Goal: Task Accomplishment & Management: Manage account settings

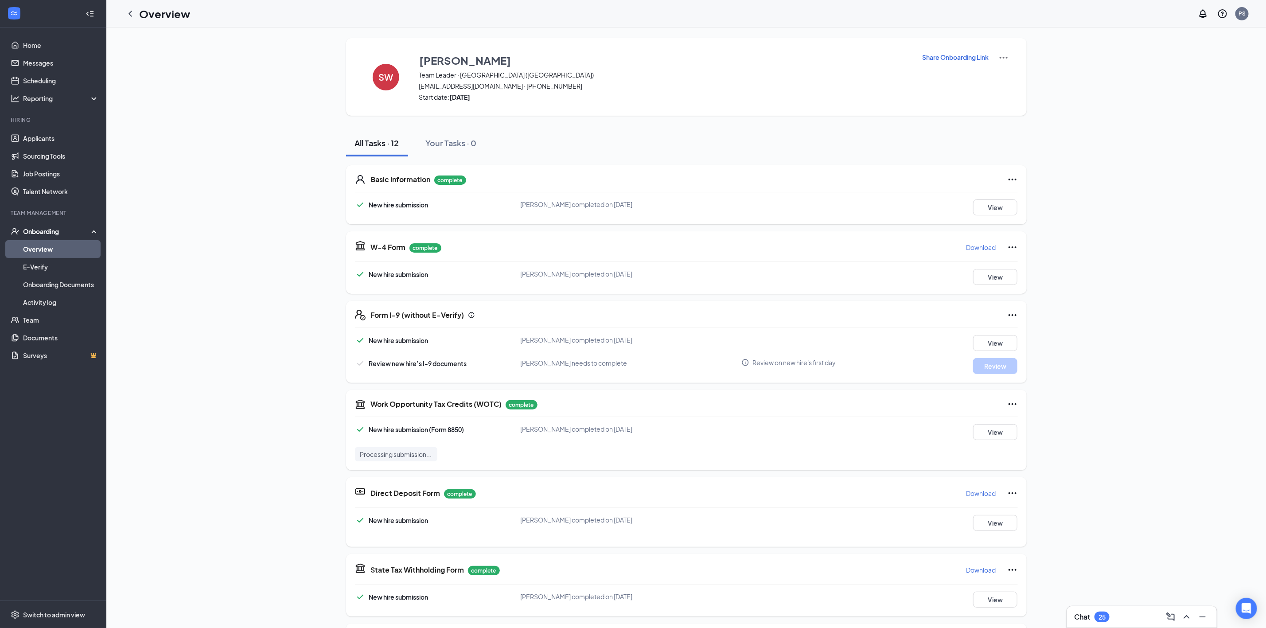
scroll to position [296, 0]
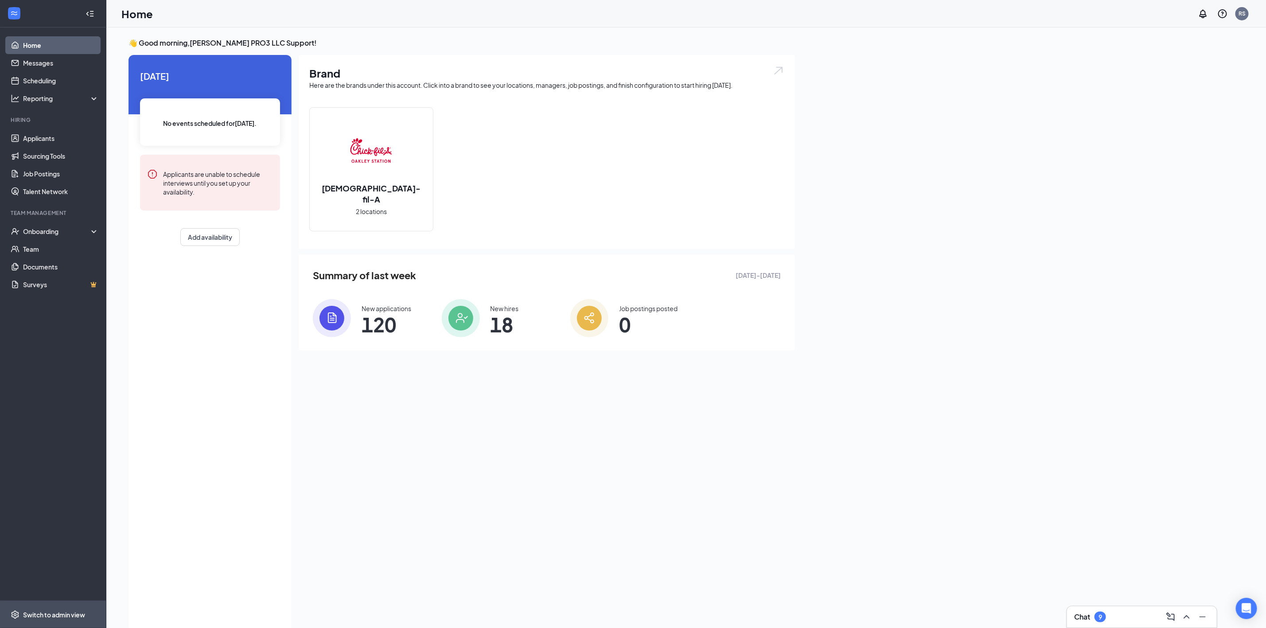
click at [65, 611] on div "Switch to admin view" at bounding box center [54, 614] width 62 height 9
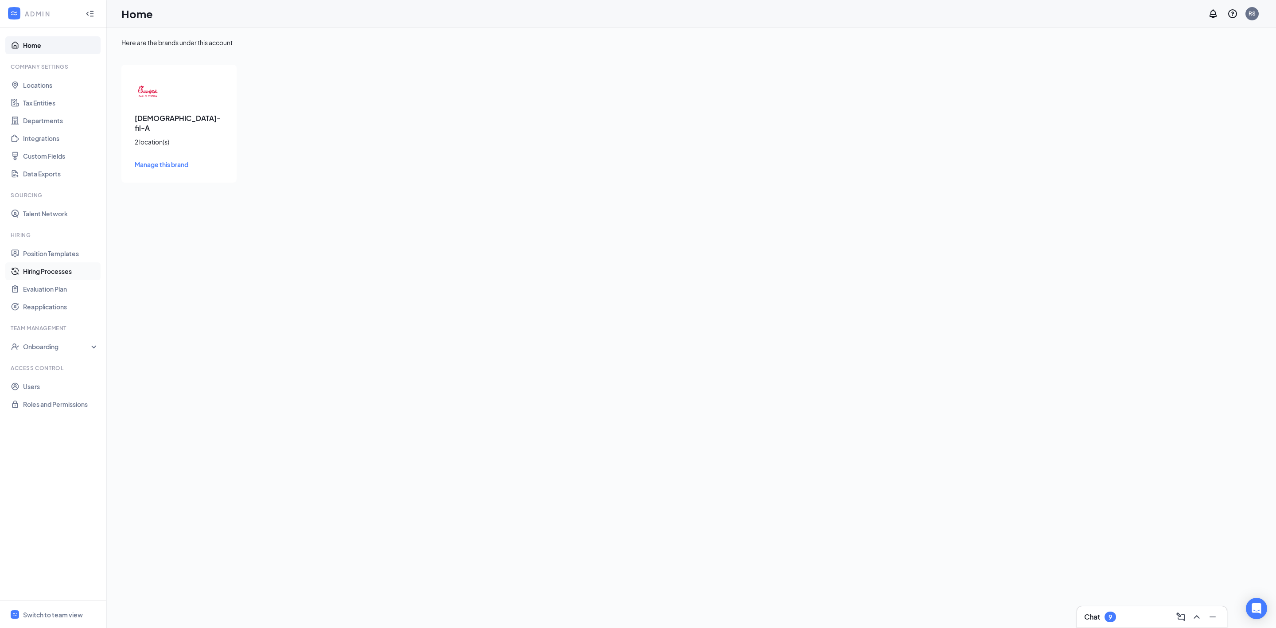
click at [78, 274] on link "Hiring Processes" at bounding box center [61, 271] width 76 height 18
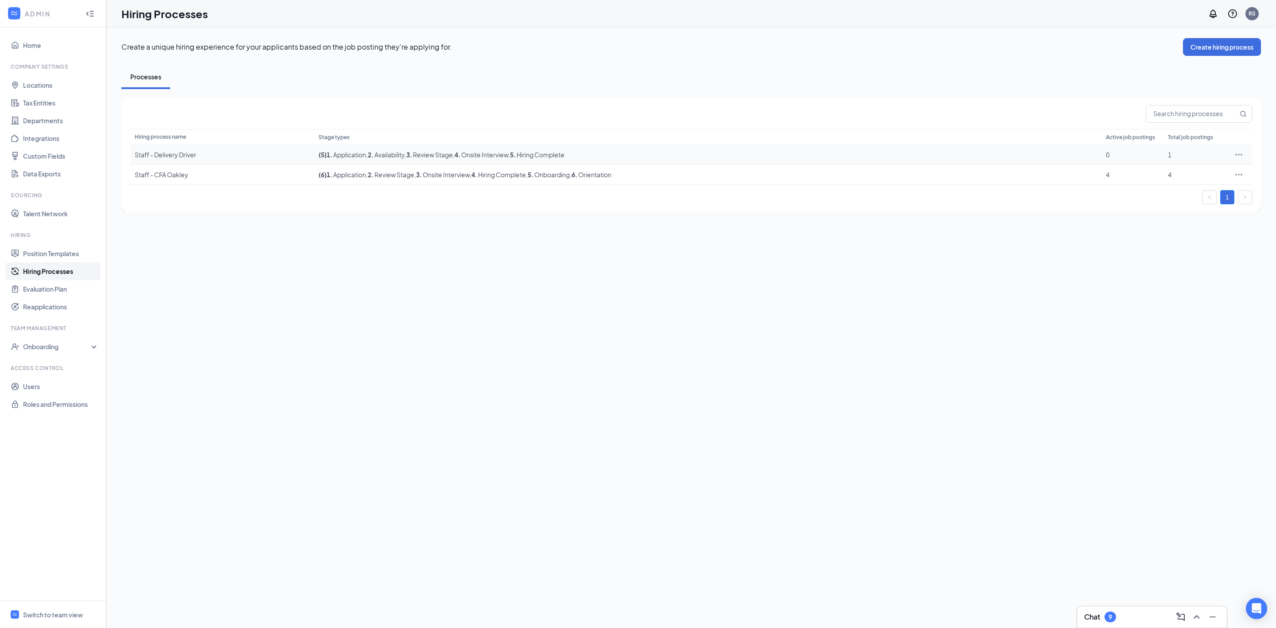
click at [181, 155] on div "Staff - Delivery Driver" at bounding box center [222, 154] width 175 height 9
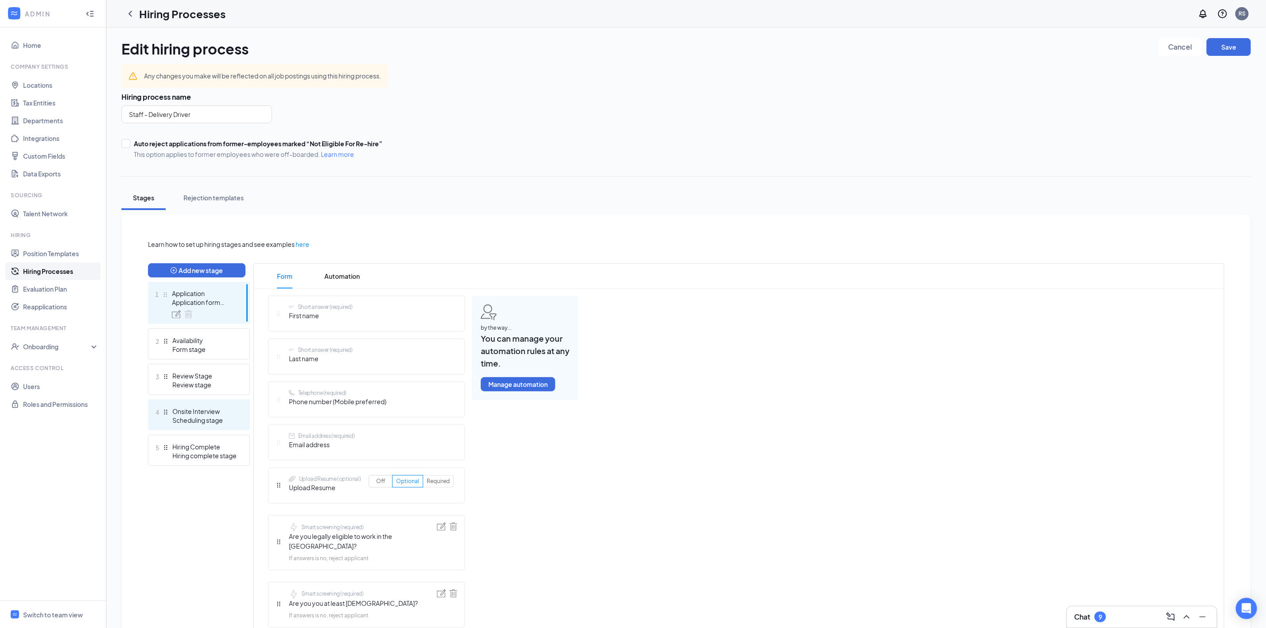
click at [202, 416] on div "Scheduling stage" at bounding box center [204, 420] width 65 height 9
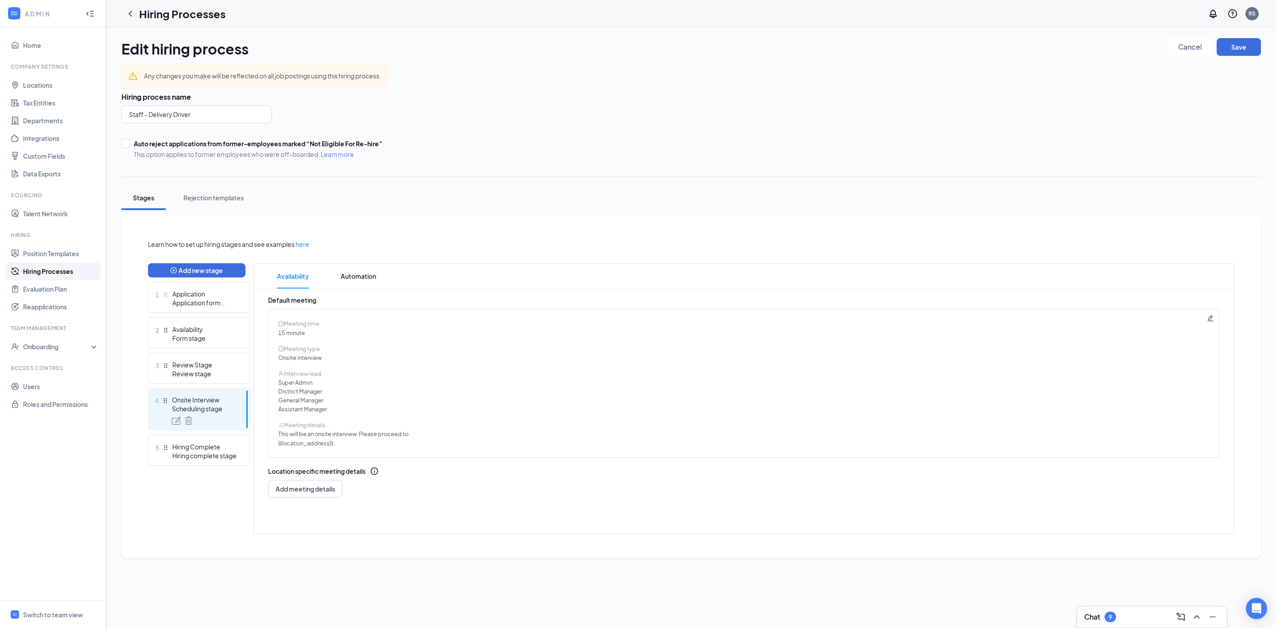
drag, startPoint x: 77, startPoint y: 270, endPoint x: 87, endPoint y: 275, distance: 10.9
click at [77, 270] on link "Hiring Processes" at bounding box center [61, 271] width 76 height 18
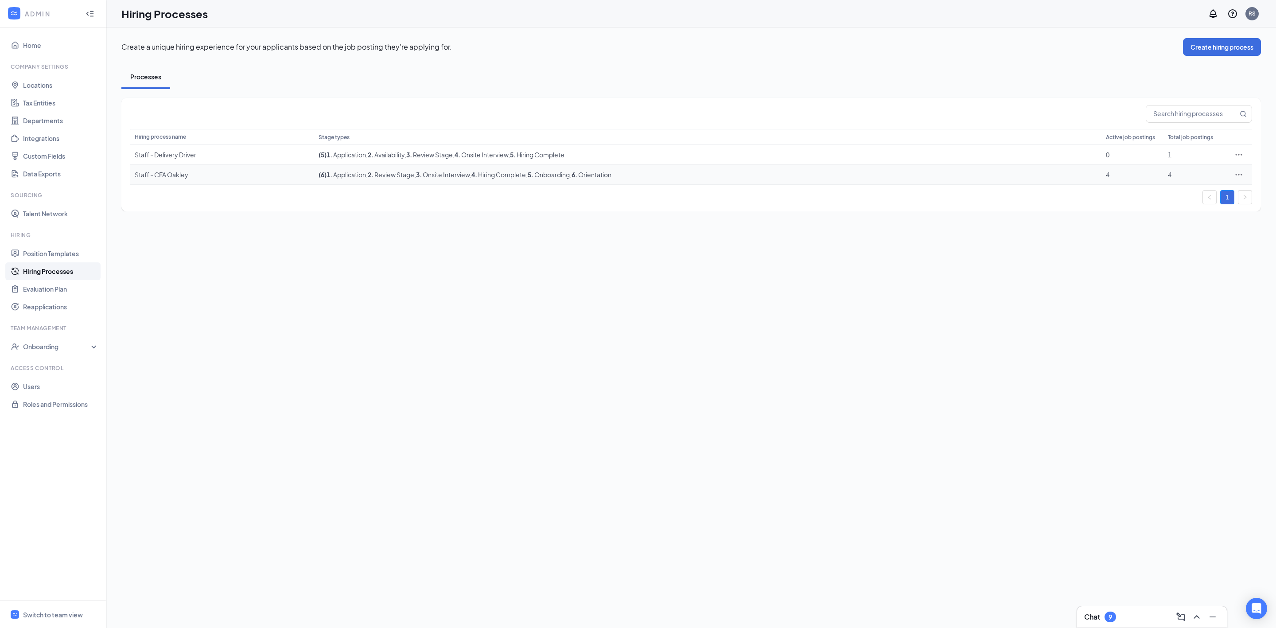
click at [175, 176] on div "Staff - CFA Oakley" at bounding box center [222, 174] width 175 height 9
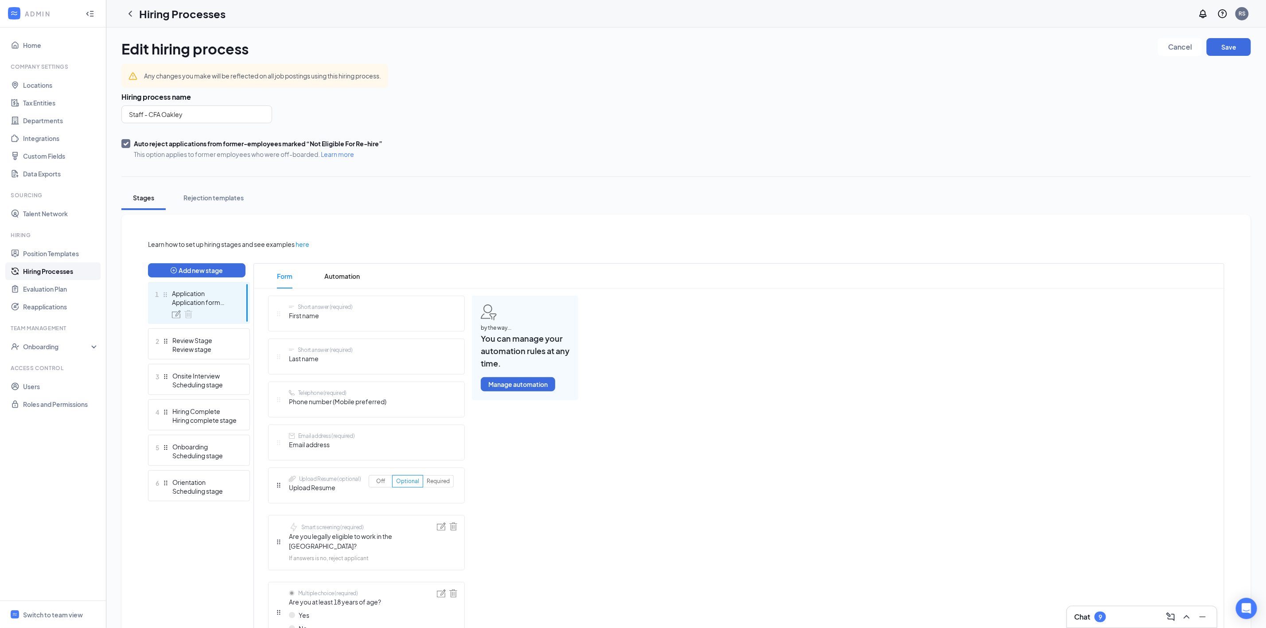
click at [82, 268] on link "Hiring Processes" at bounding box center [61, 271] width 76 height 18
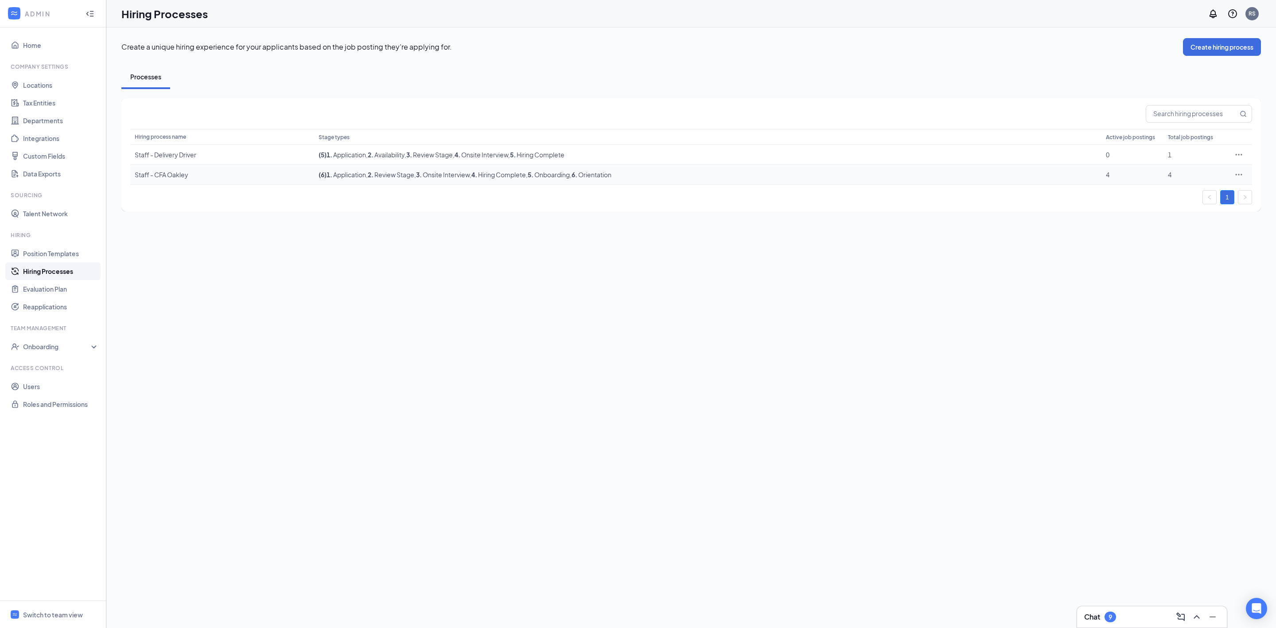
click at [177, 178] on div "Staff - CFA Oakley" at bounding box center [222, 174] width 175 height 9
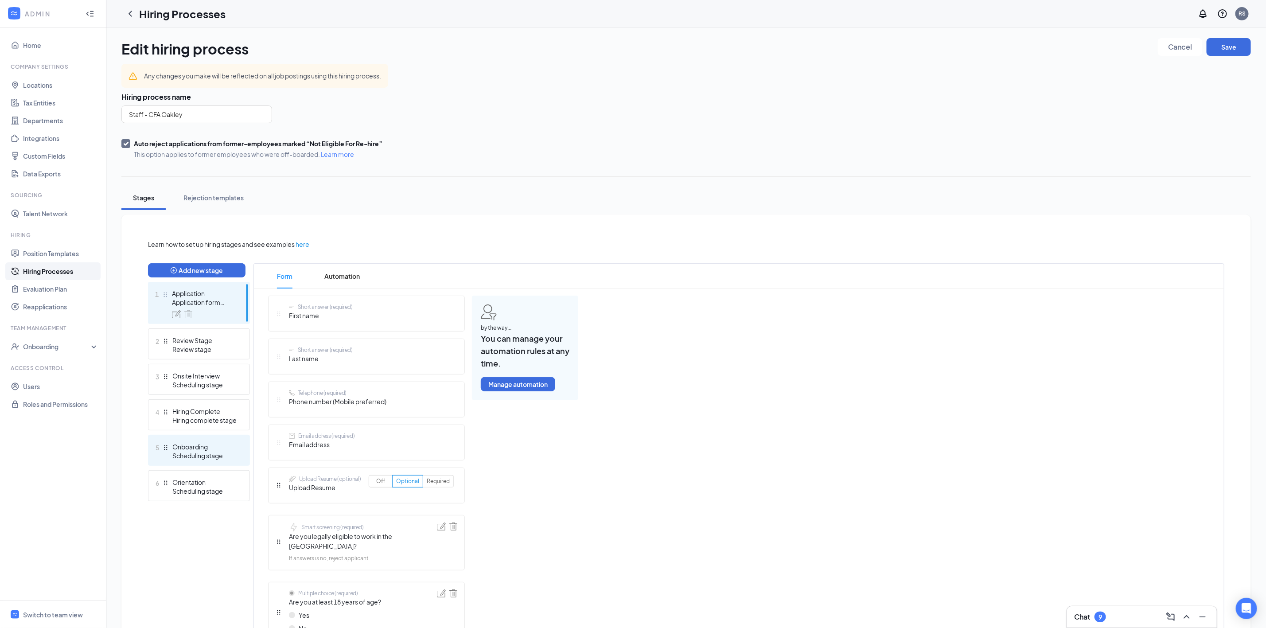
click at [199, 442] on div "Onboarding" at bounding box center [204, 446] width 65 height 9
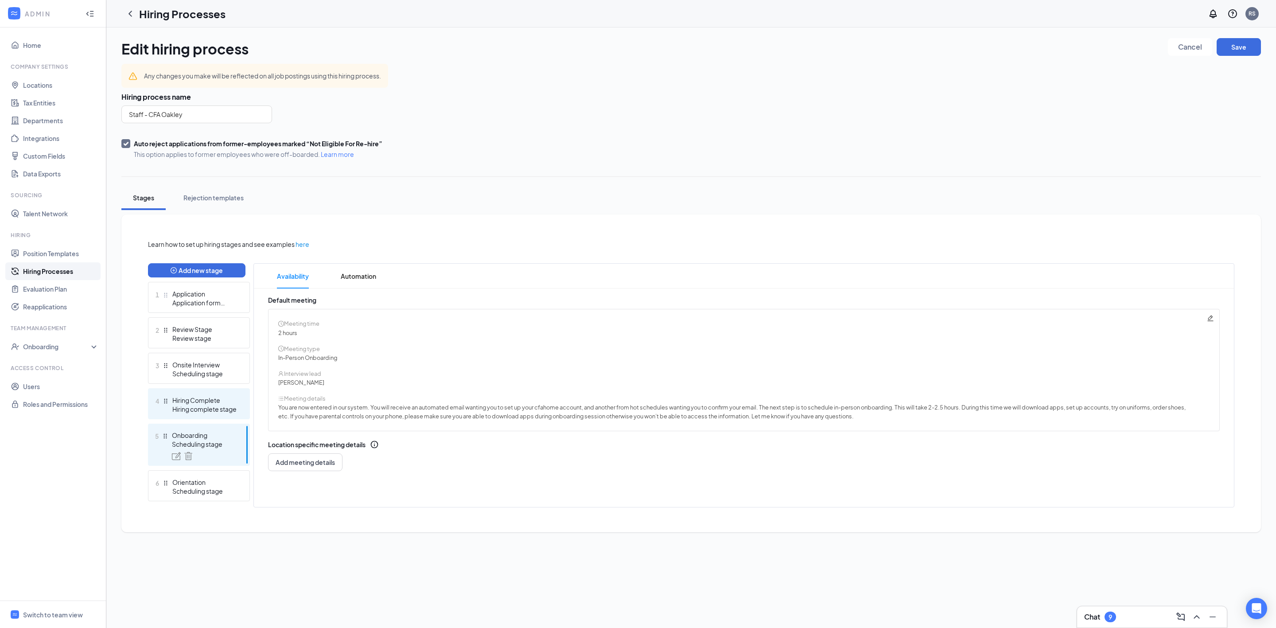
click at [202, 398] on div "Hiring Complete" at bounding box center [204, 400] width 65 height 9
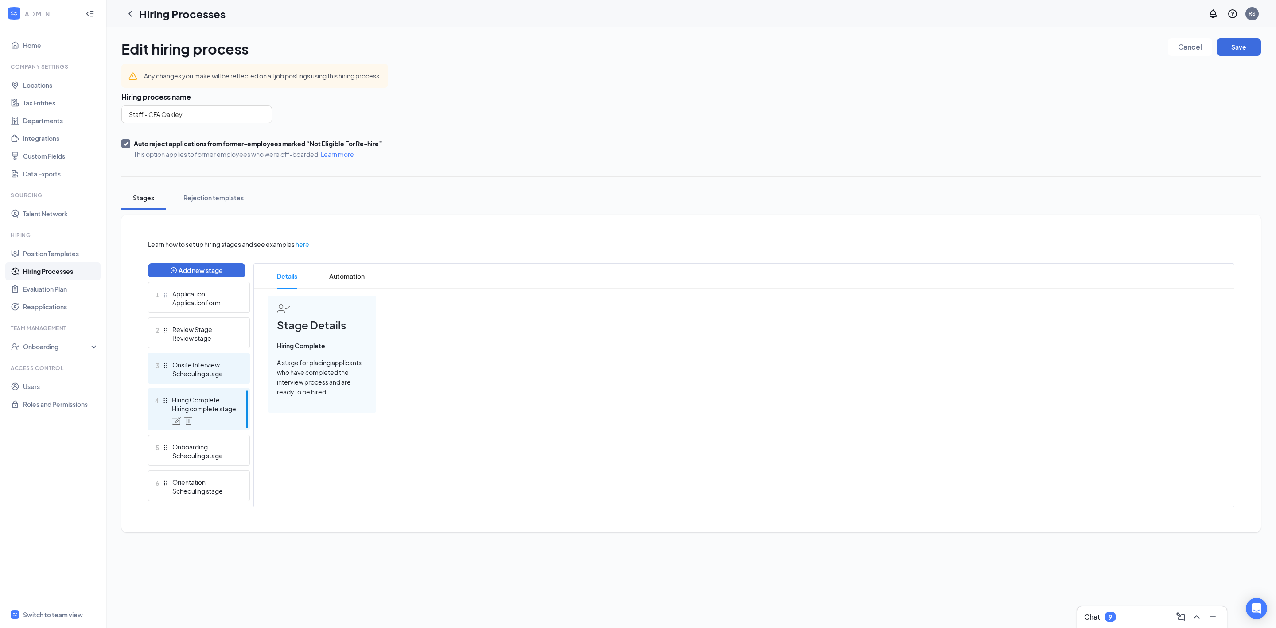
click at [206, 363] on div "Onsite Interview" at bounding box center [204, 364] width 65 height 9
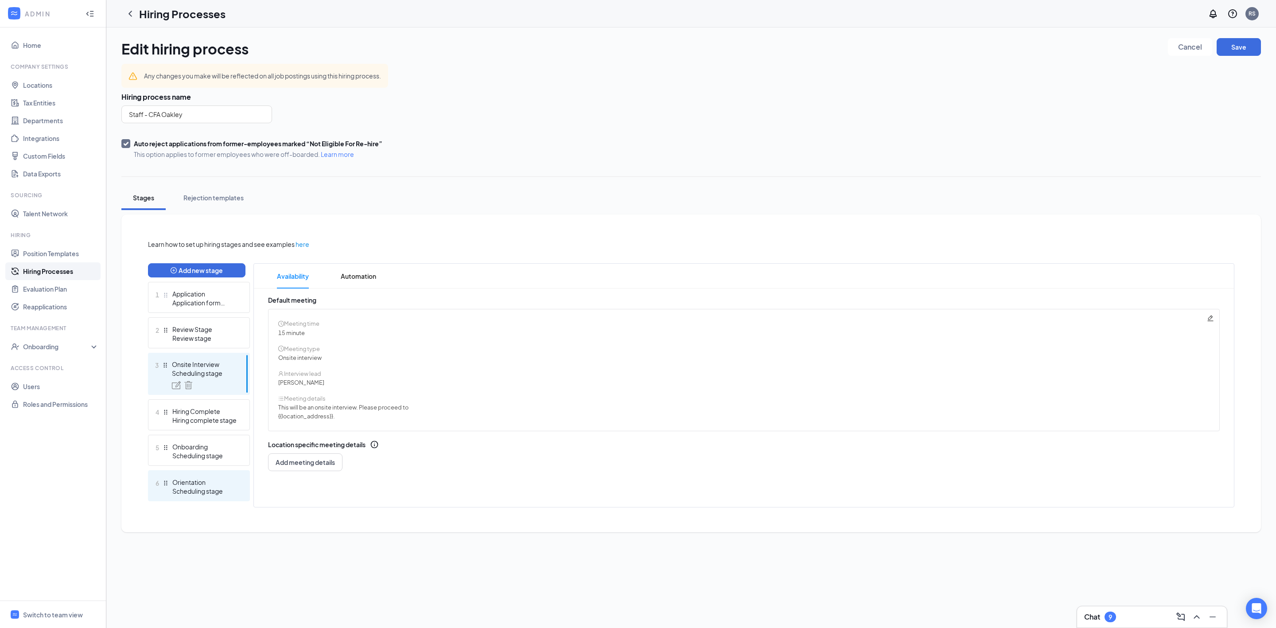
click at [204, 478] on div "Orientation" at bounding box center [204, 482] width 65 height 9
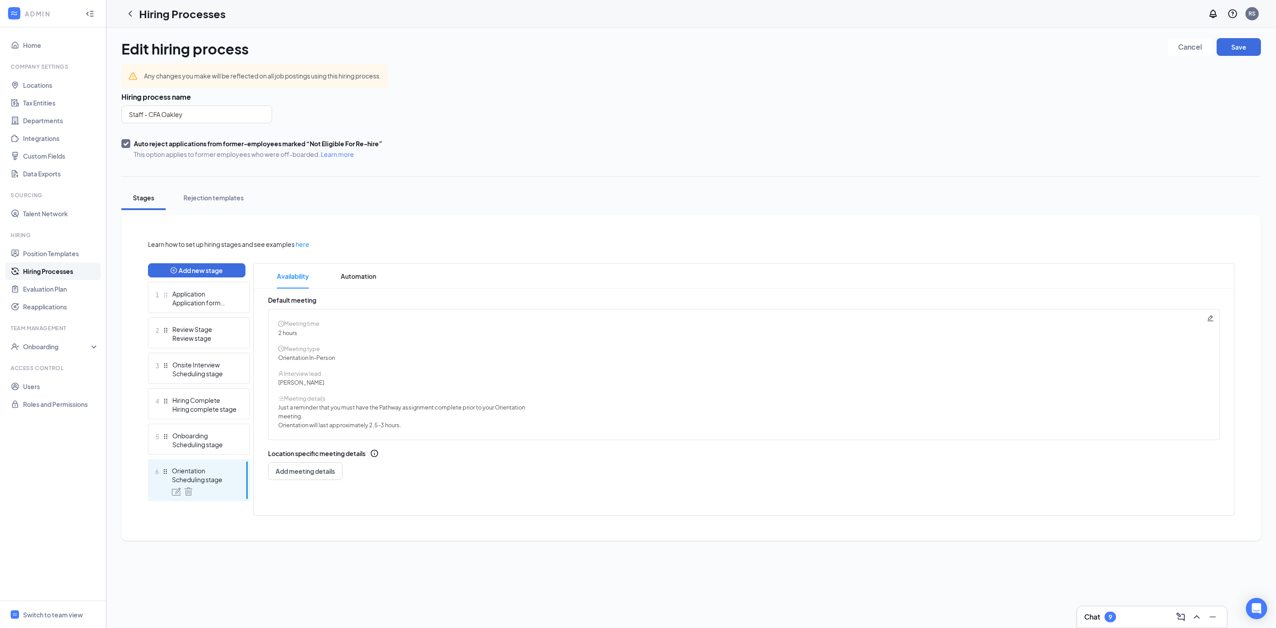
click at [74, 278] on link "Hiring Processes" at bounding box center [61, 271] width 76 height 18
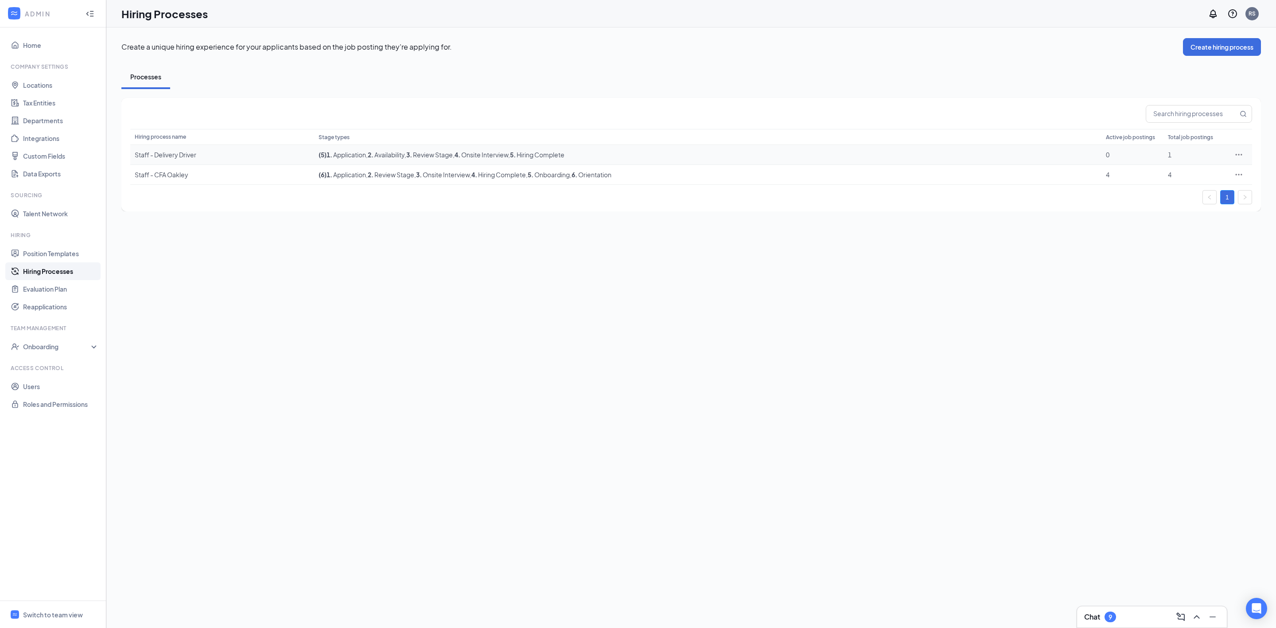
click at [171, 157] on div "Staff - Delivery Driver" at bounding box center [222, 154] width 175 height 9
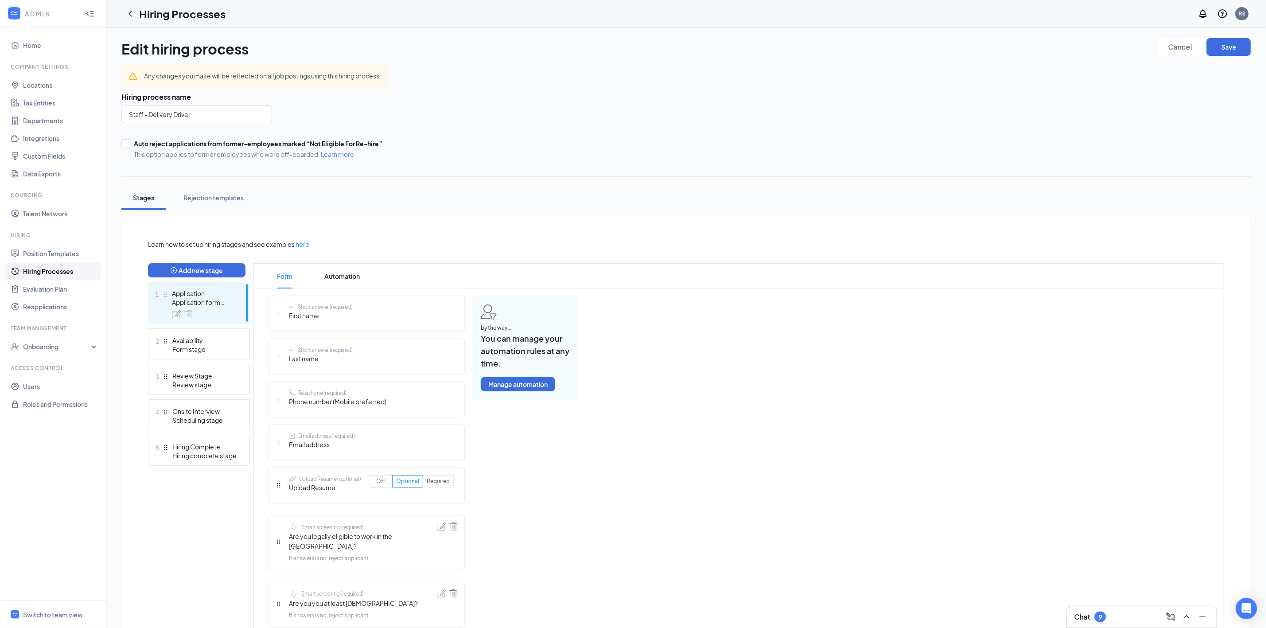
click at [72, 271] on link "Hiring Processes" at bounding box center [61, 271] width 76 height 18
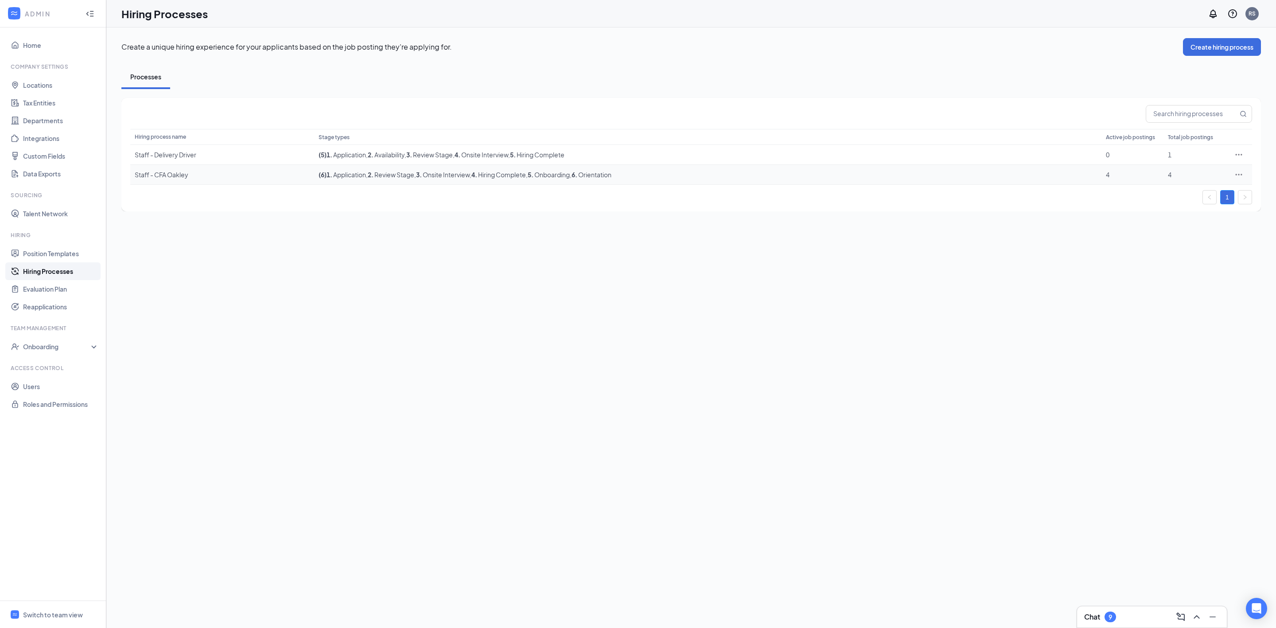
click at [167, 176] on div "Staff - CFA Oakley" at bounding box center [222, 174] width 175 height 9
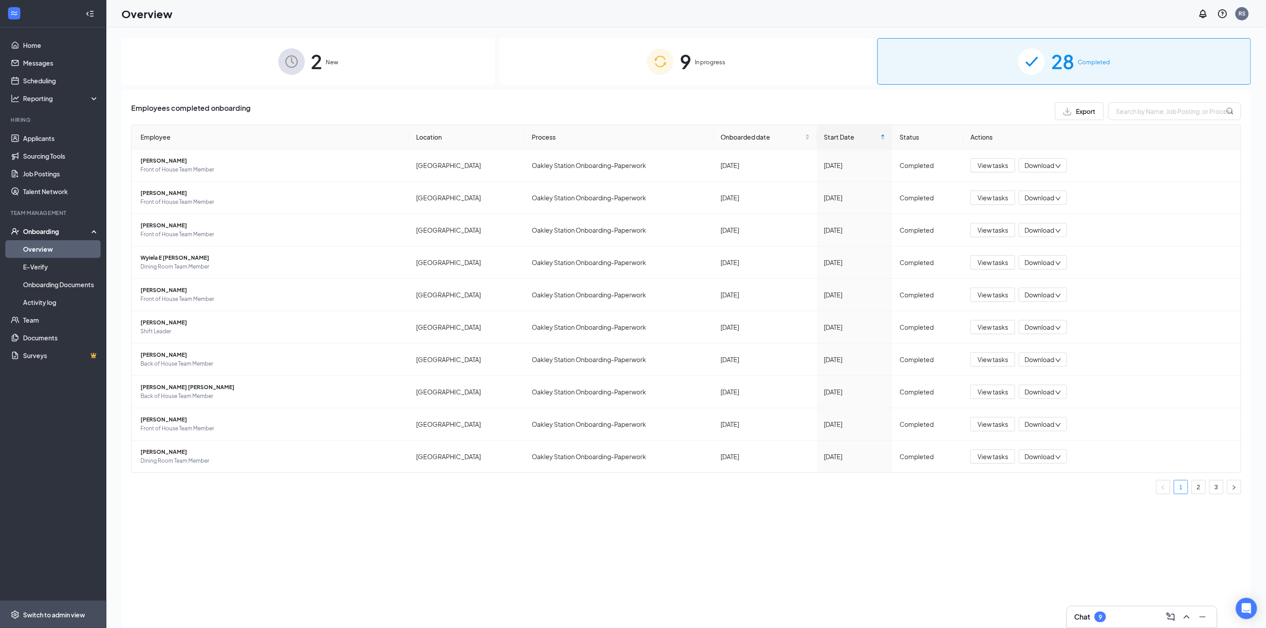
click at [62, 609] on span "Switch to admin view" at bounding box center [61, 614] width 76 height 27
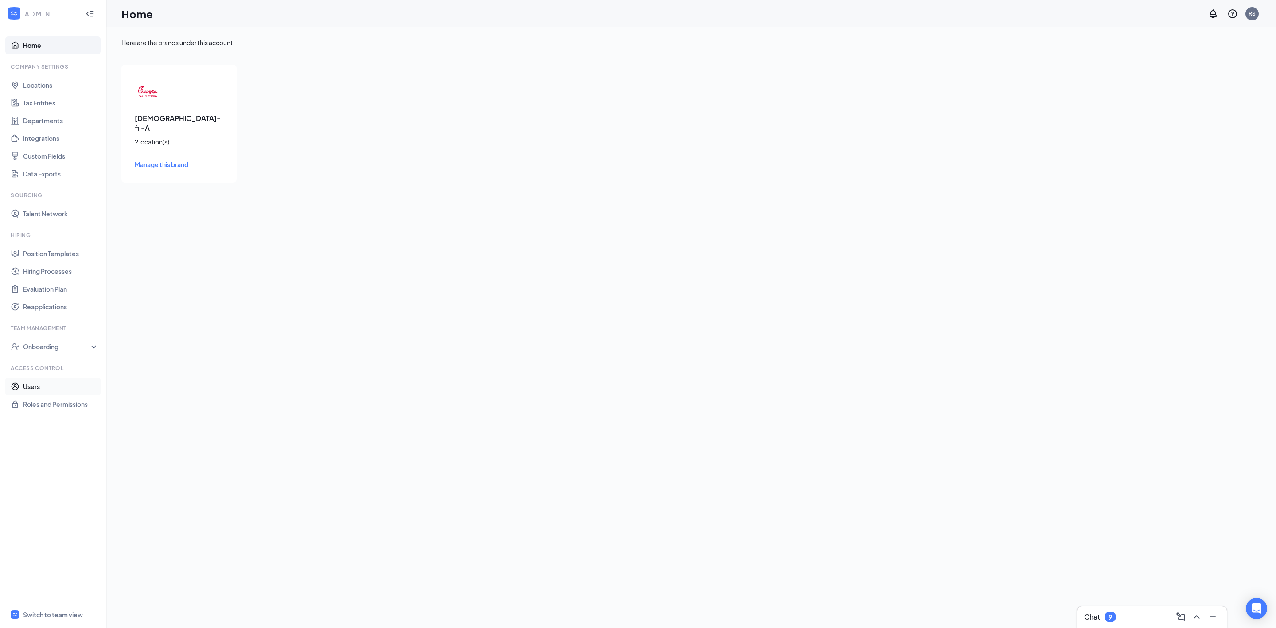
click at [60, 391] on link "Users" at bounding box center [61, 386] width 76 height 18
checkbox input "false"
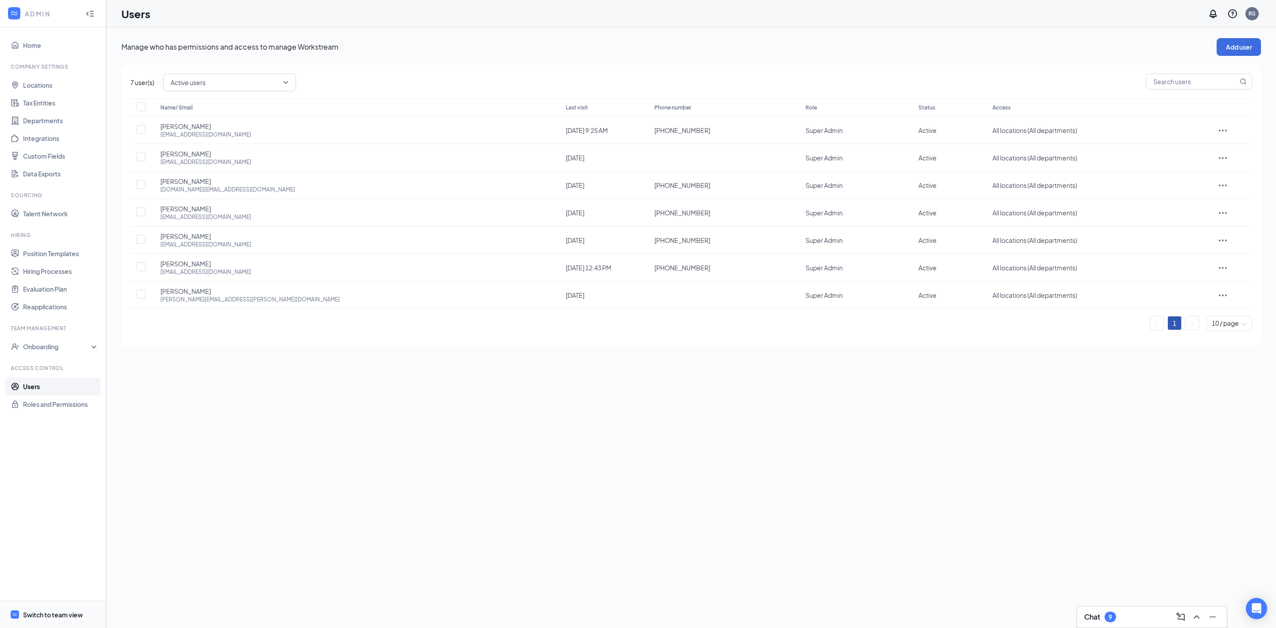
click at [37, 607] on span "Switch to team view" at bounding box center [61, 614] width 76 height 27
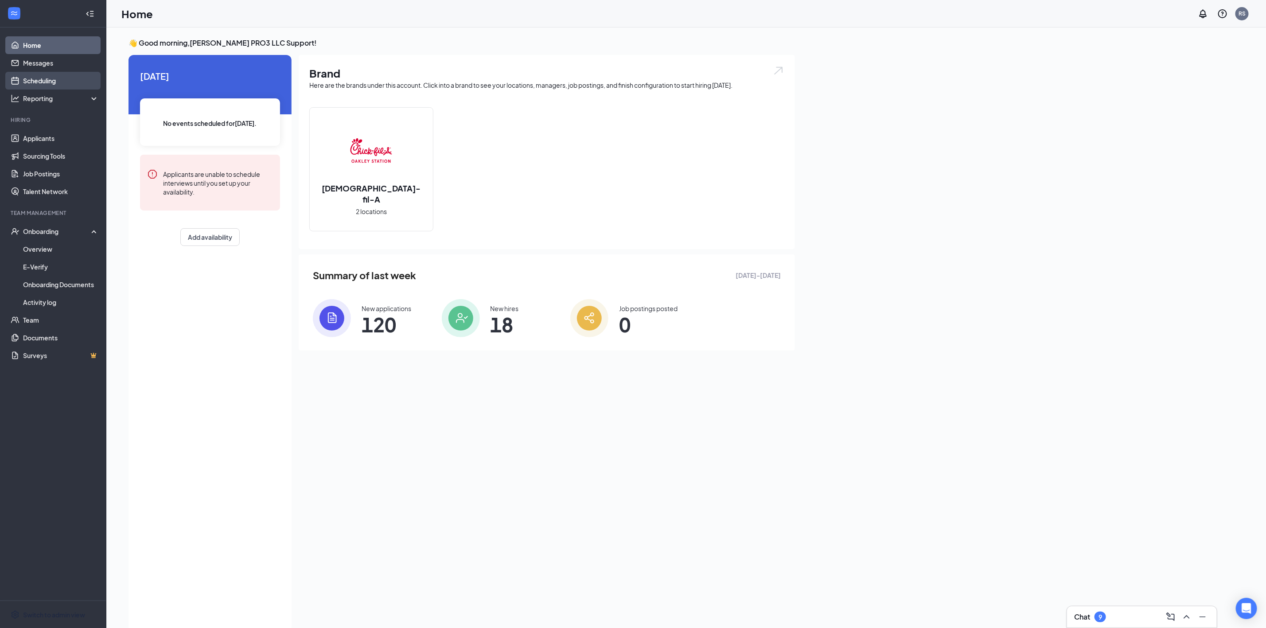
click at [66, 75] on link "Scheduling" at bounding box center [61, 81] width 76 height 18
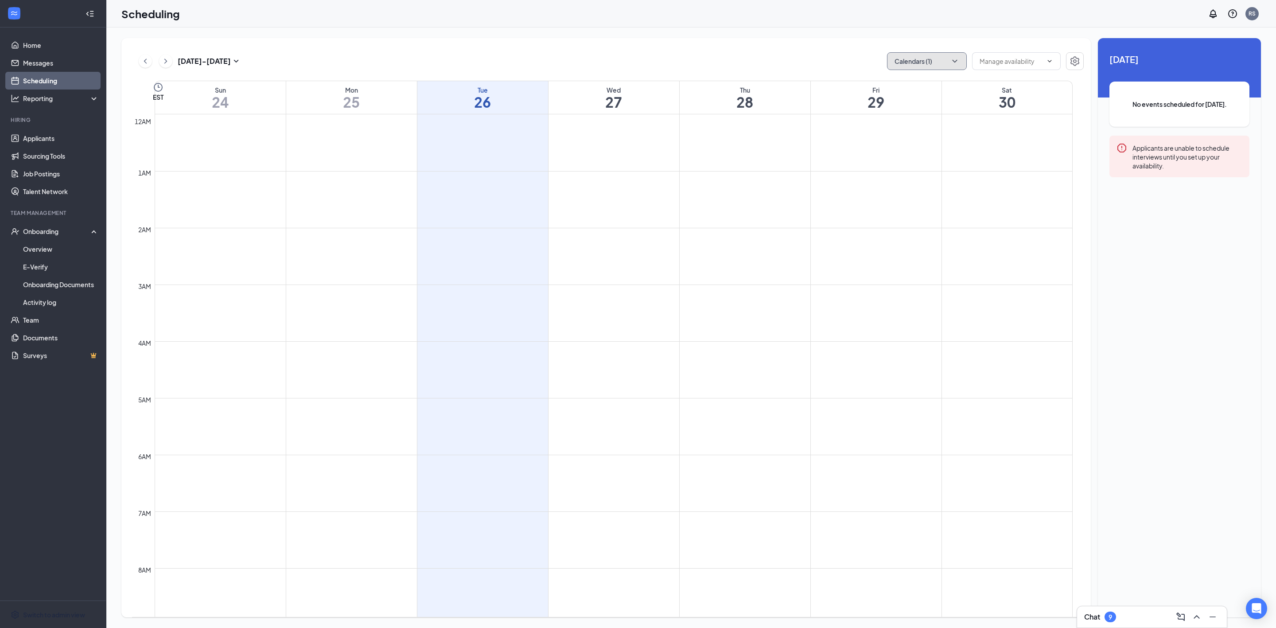
click at [925, 58] on button "Calendars (1)" at bounding box center [927, 61] width 80 height 18
click at [939, 153] on div "Ellen Bishop" at bounding box center [953, 158] width 133 height 19
checkbox input "true"
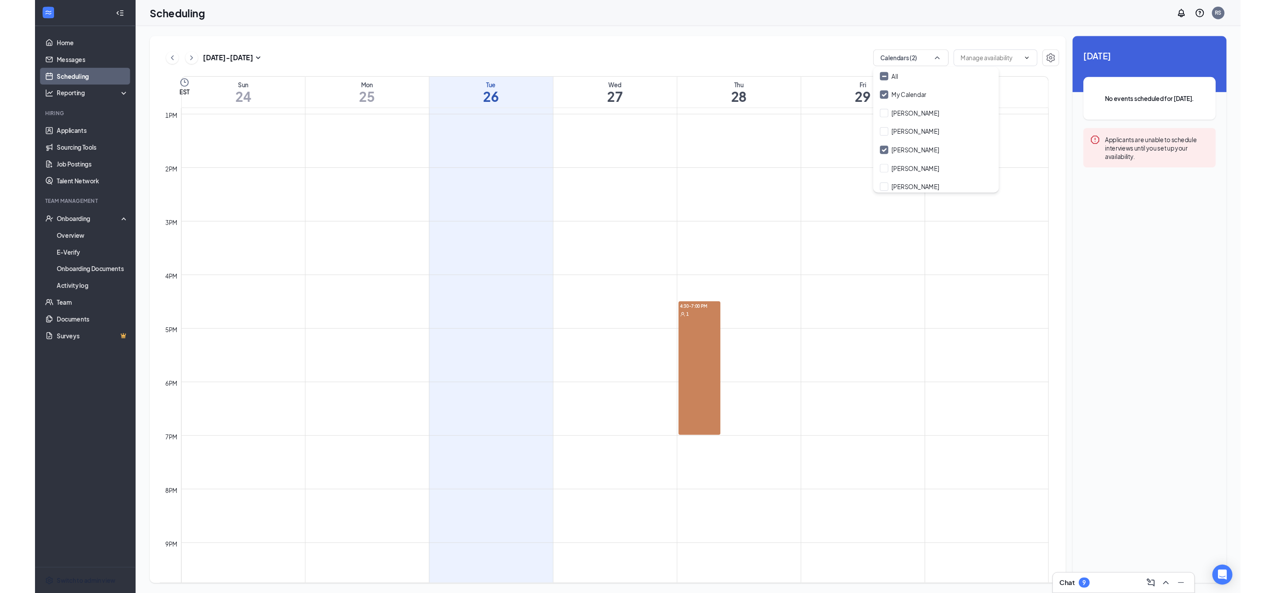
scroll to position [797, 0]
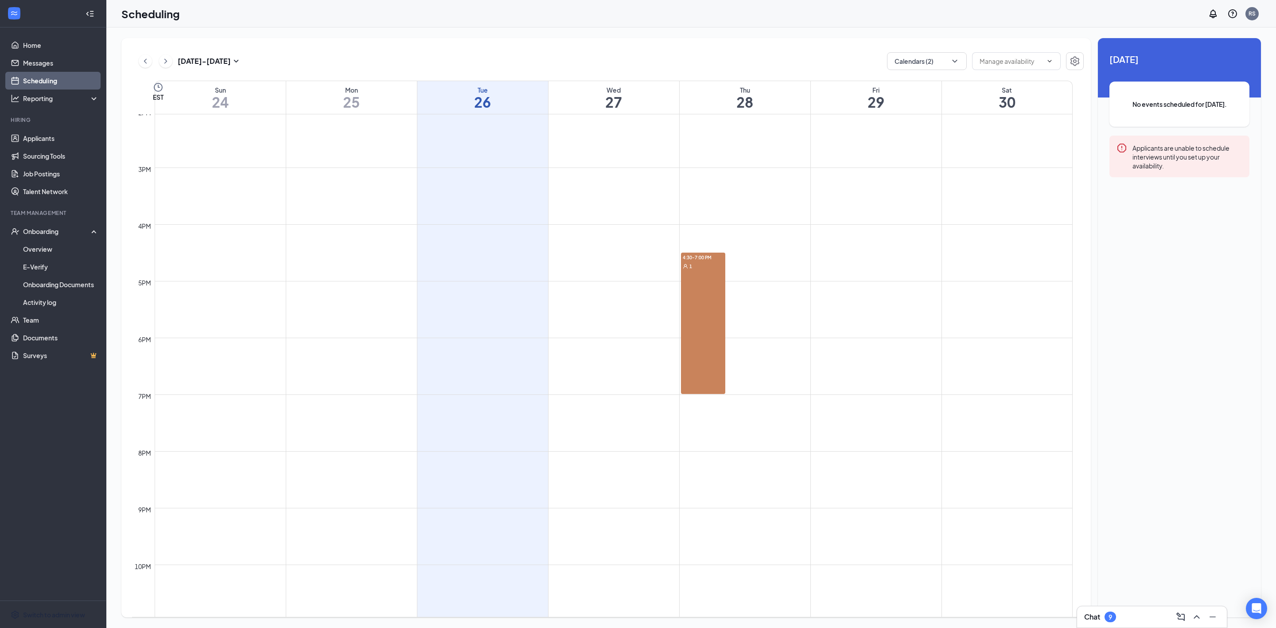
click at [701, 322] on div "4:30-7:00 PM 1" at bounding box center [703, 323] width 44 height 141
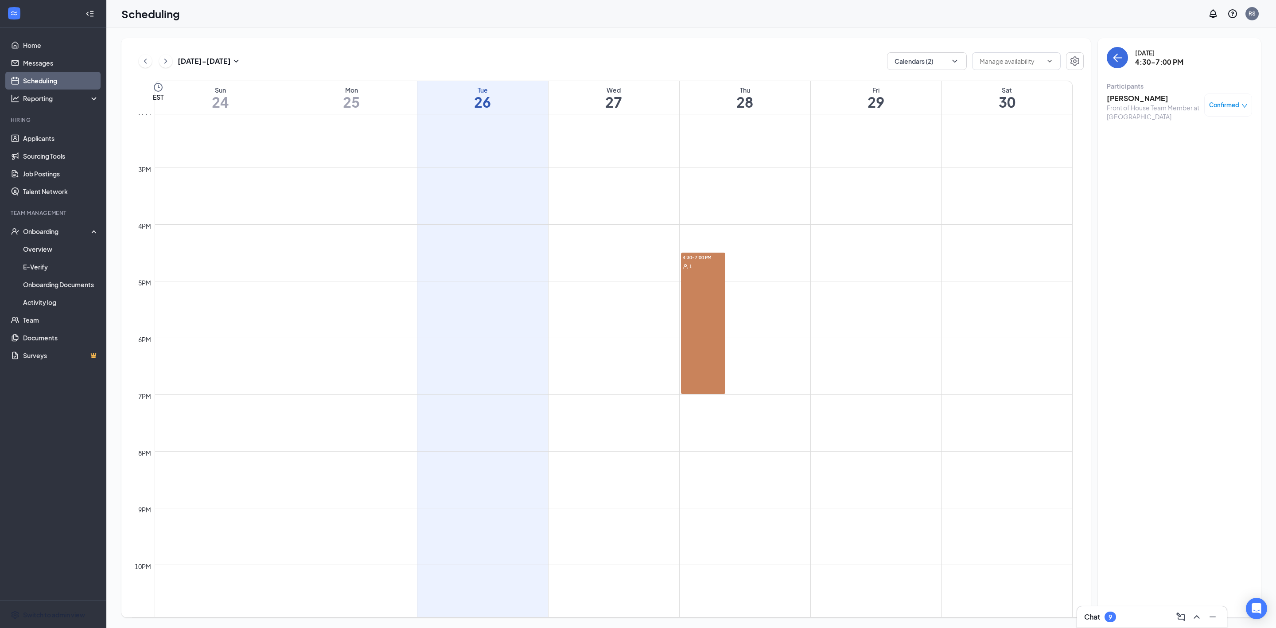
click at [706, 318] on div "4:30-7:00 PM 1" at bounding box center [703, 323] width 44 height 141
click at [1124, 59] on button "back-button" at bounding box center [1117, 57] width 21 height 21
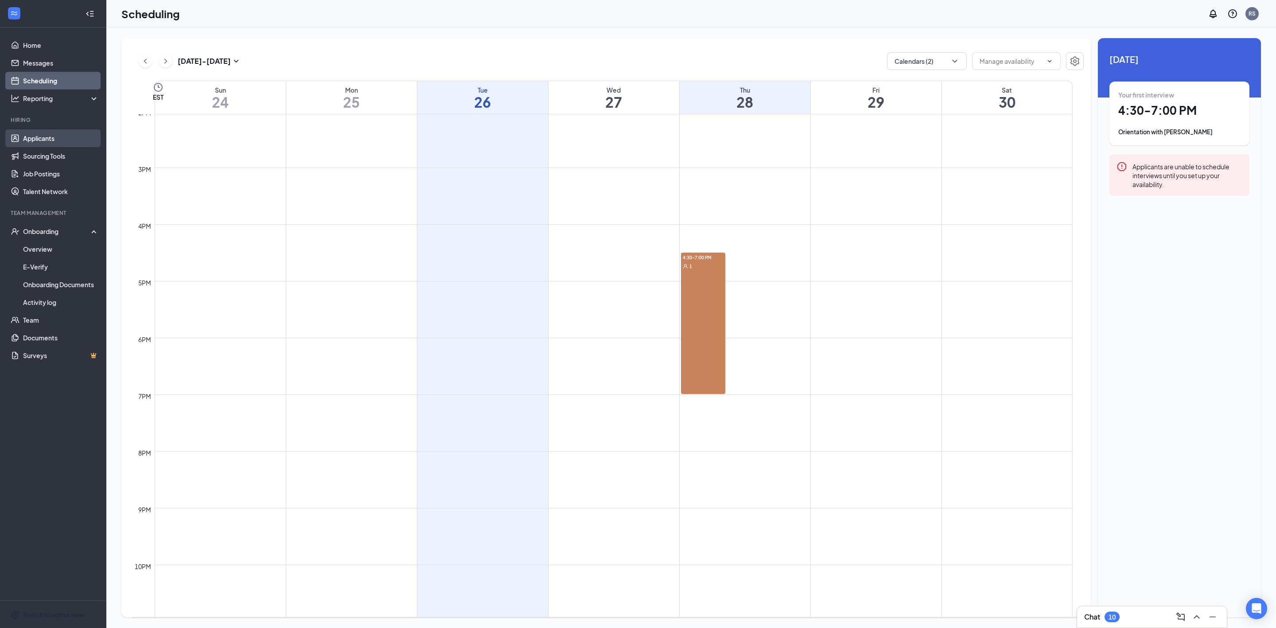
drag, startPoint x: 64, startPoint y: 133, endPoint x: 83, endPoint y: 132, distance: 19.1
click at [64, 133] on link "Applicants" at bounding box center [61, 138] width 76 height 18
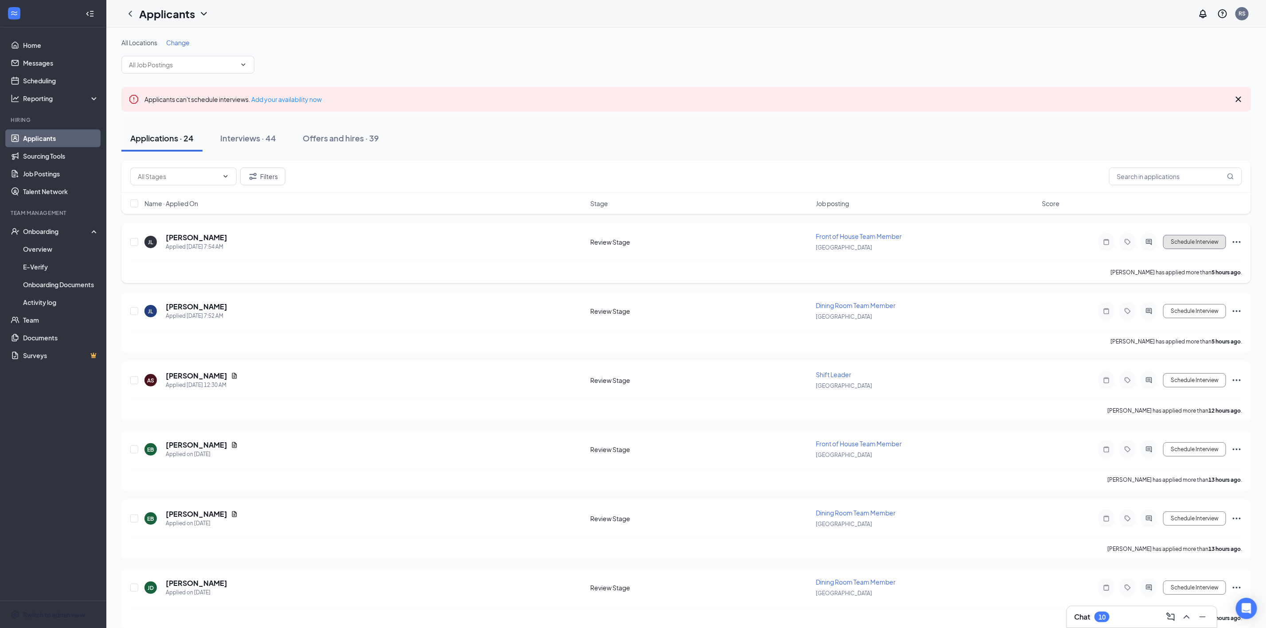
click at [1186, 242] on button "Schedule Interview" at bounding box center [1194, 242] width 63 height 14
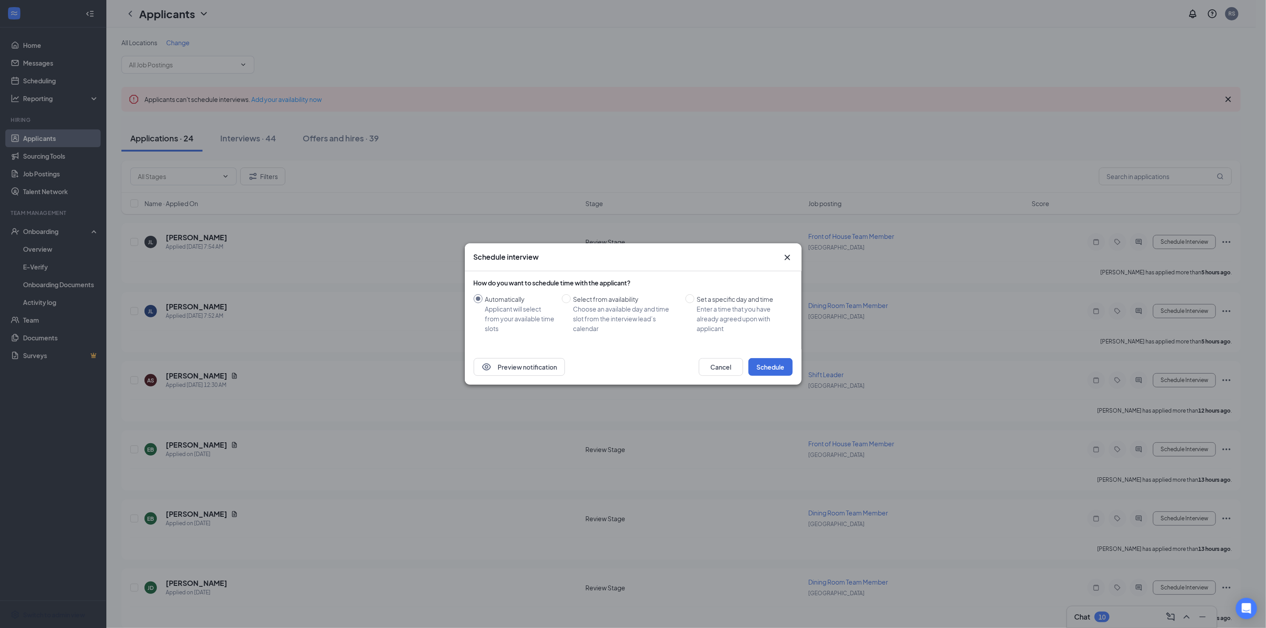
click at [790, 257] on icon "Cross" at bounding box center [787, 257] width 11 height 11
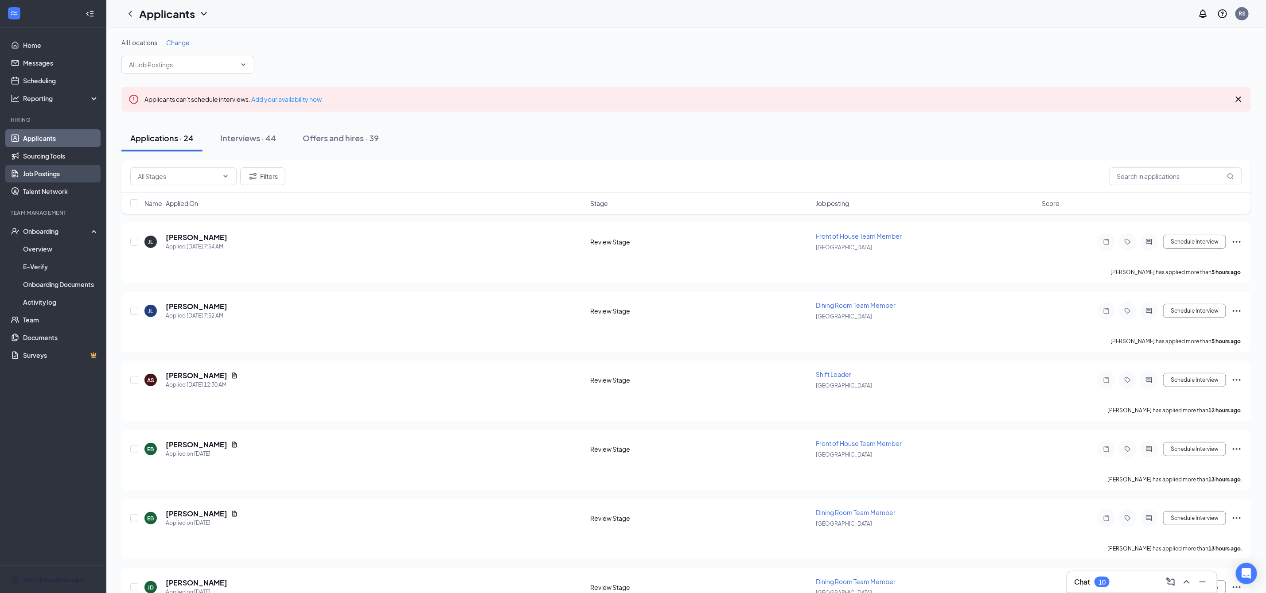
click at [50, 180] on link "Job Postings" at bounding box center [61, 174] width 76 height 18
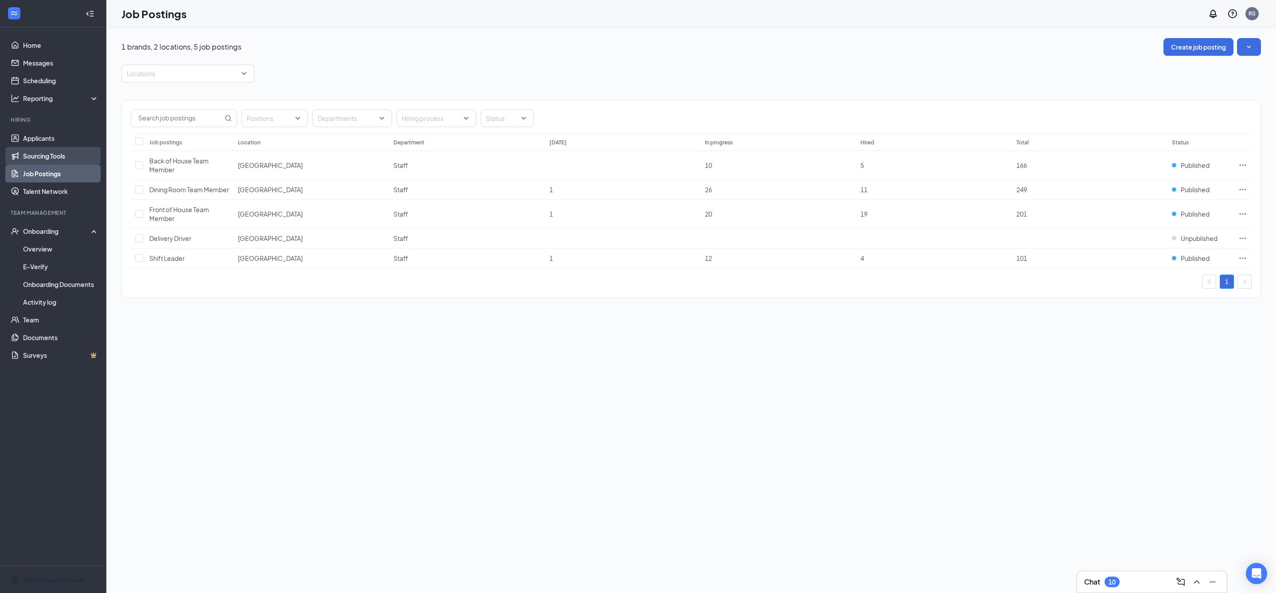
click at [56, 152] on link "Sourcing Tools" at bounding box center [61, 156] width 76 height 18
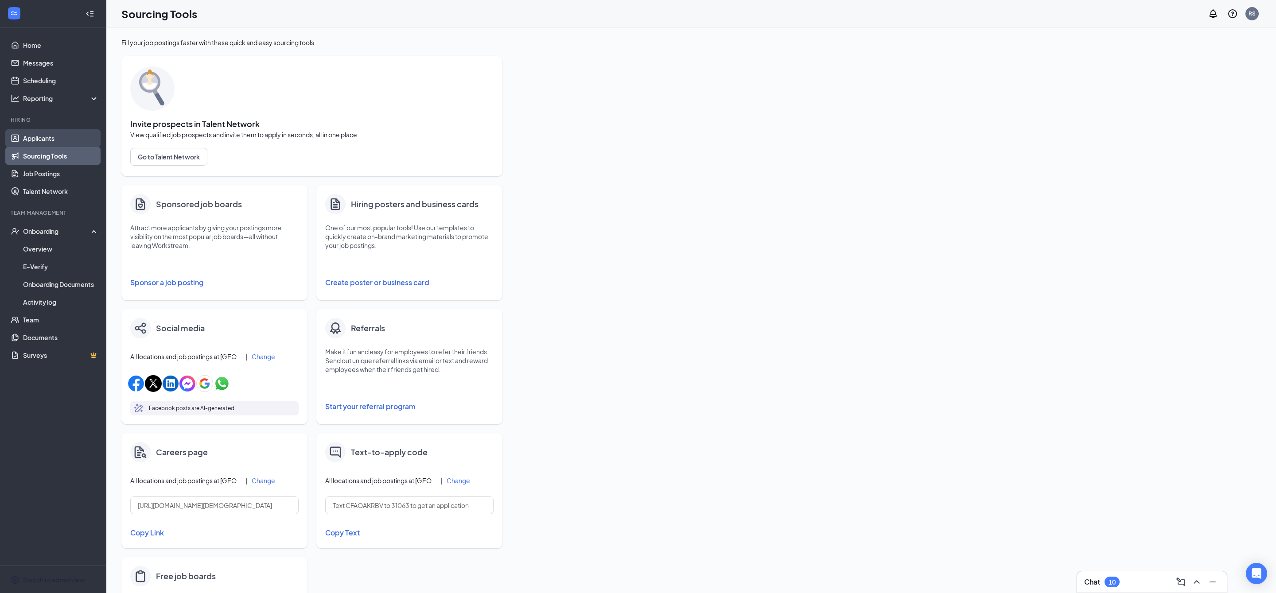
click at [64, 136] on link "Applicants" at bounding box center [61, 138] width 76 height 18
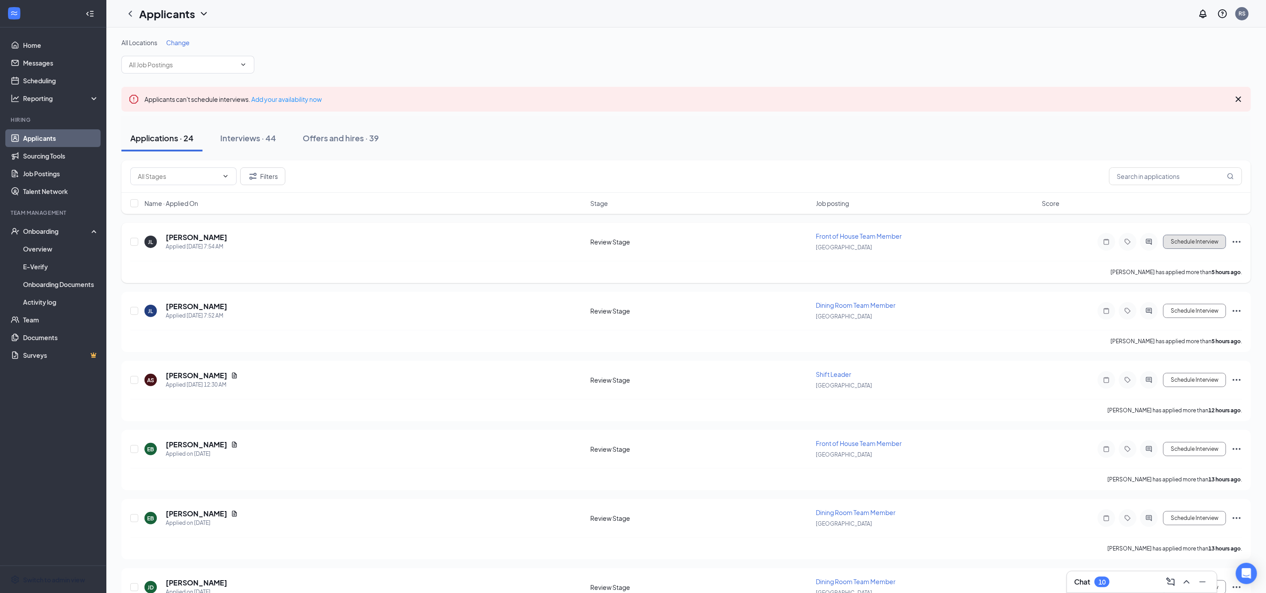
click at [1191, 241] on button "Schedule Interview" at bounding box center [1194, 242] width 63 height 14
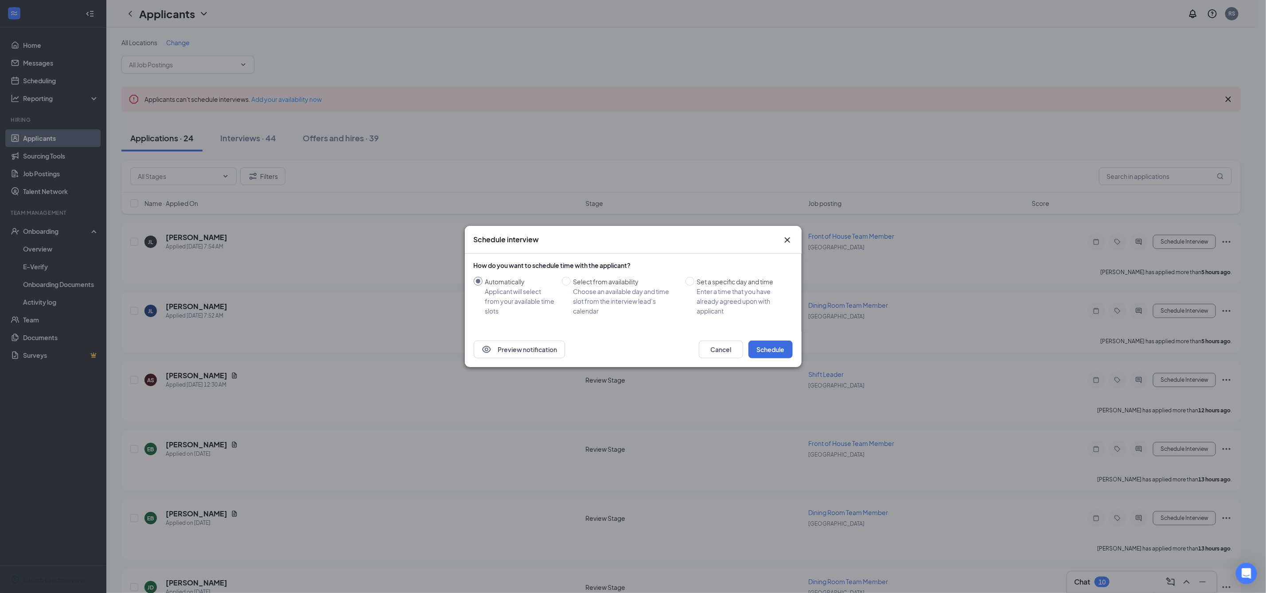
click at [787, 245] on icon "Cross" at bounding box center [787, 240] width 11 height 11
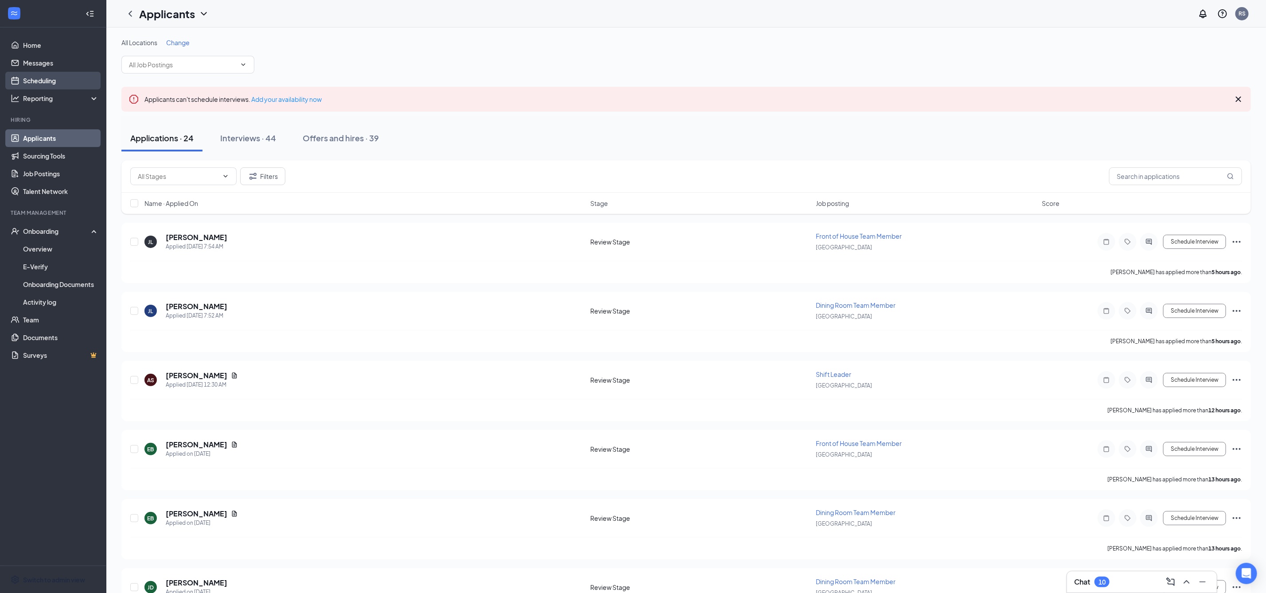
click at [51, 81] on link "Scheduling" at bounding box center [61, 81] width 76 height 18
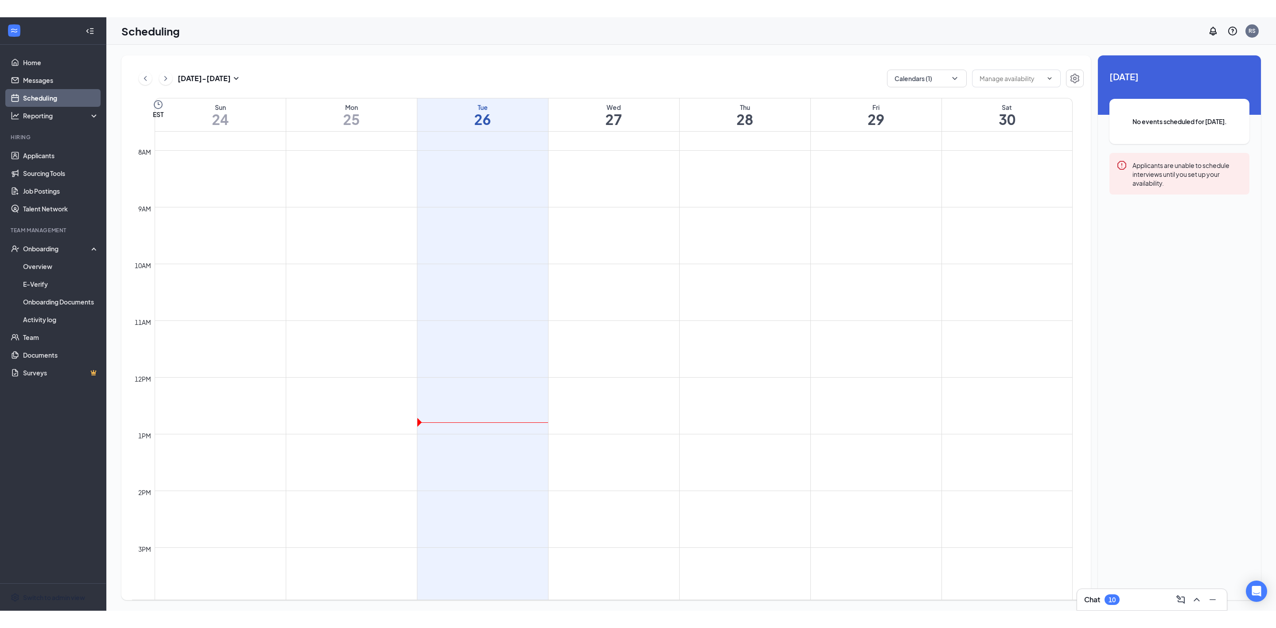
scroll to position [701, 0]
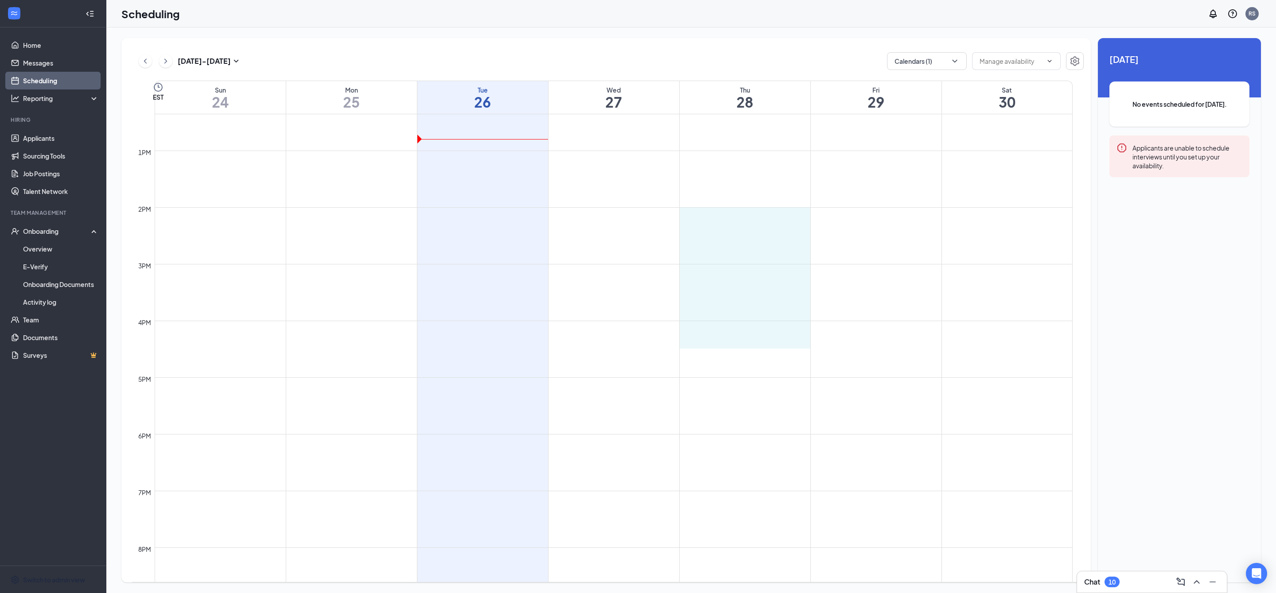
drag, startPoint x: 679, startPoint y: 209, endPoint x: 736, endPoint y: 335, distance: 138.6
drag, startPoint x: 682, startPoint y: 207, endPoint x: 739, endPoint y: 369, distance: 170.9
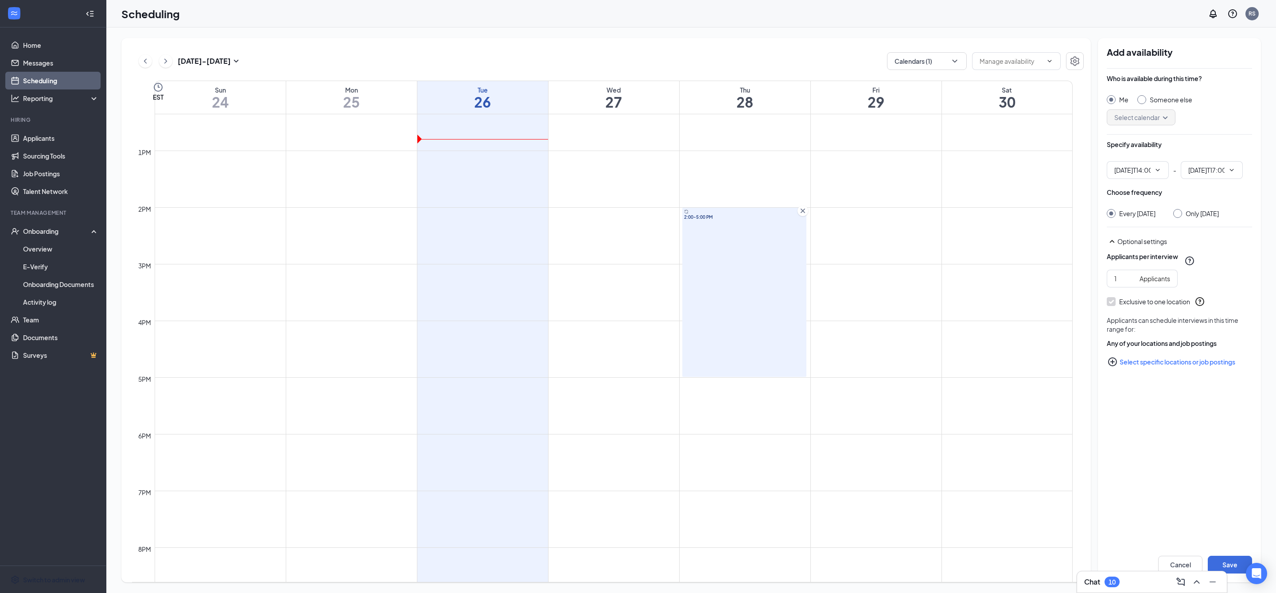
type input "02:00 PM"
type input "05:00 PM"
drag, startPoint x: 1120, startPoint y: 286, endPoint x: 1099, endPoint y: 287, distance: 21.3
click at [1099, 287] on div "Add availability Who is available during this time? Me Someone else Select cale…" at bounding box center [1179, 310] width 163 height 545
type input "5"
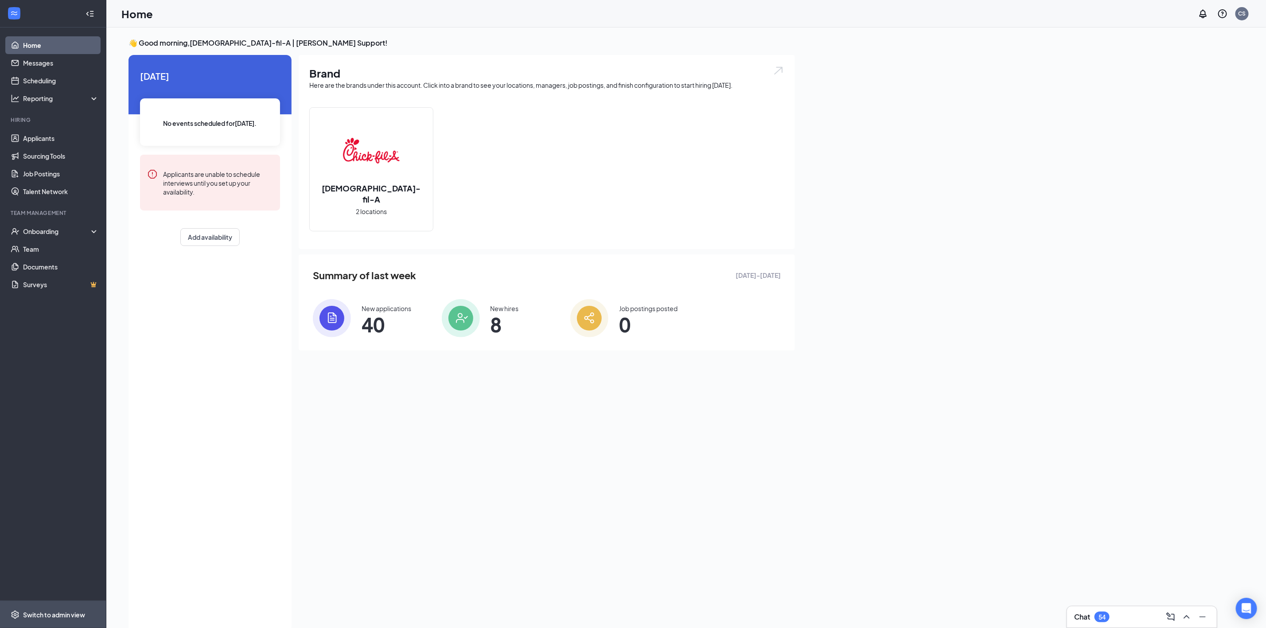
click at [62, 615] on div "Switch to admin view" at bounding box center [54, 614] width 62 height 9
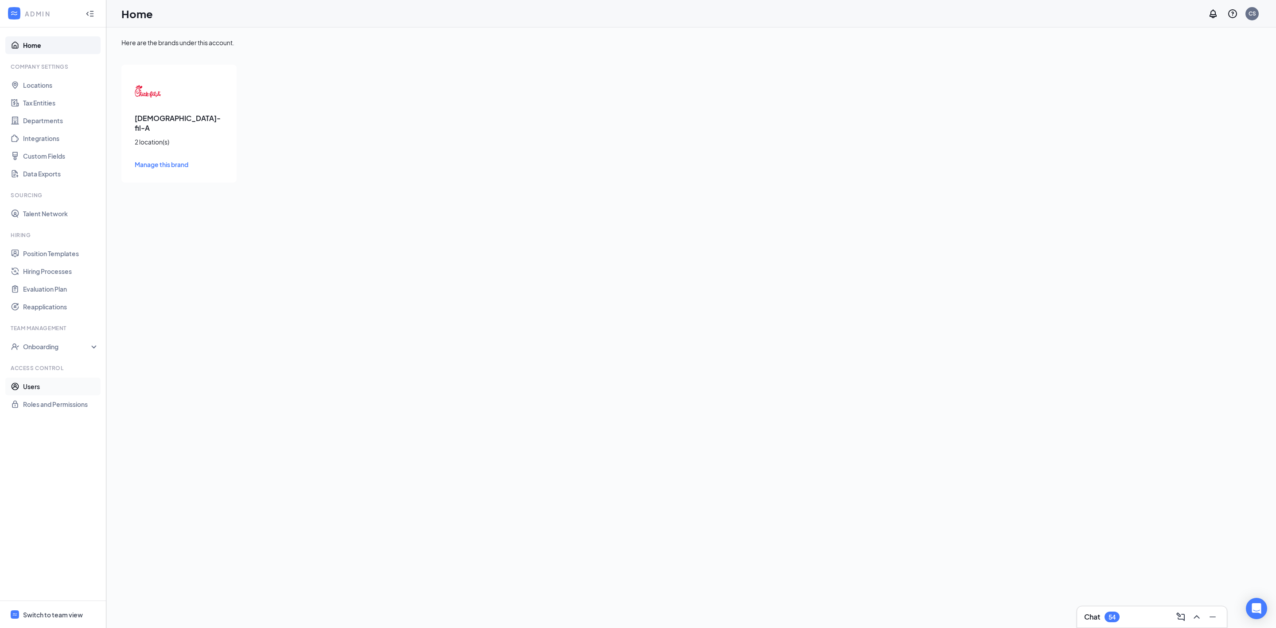
click at [82, 391] on link "Users" at bounding box center [61, 386] width 76 height 18
checkbox input "false"
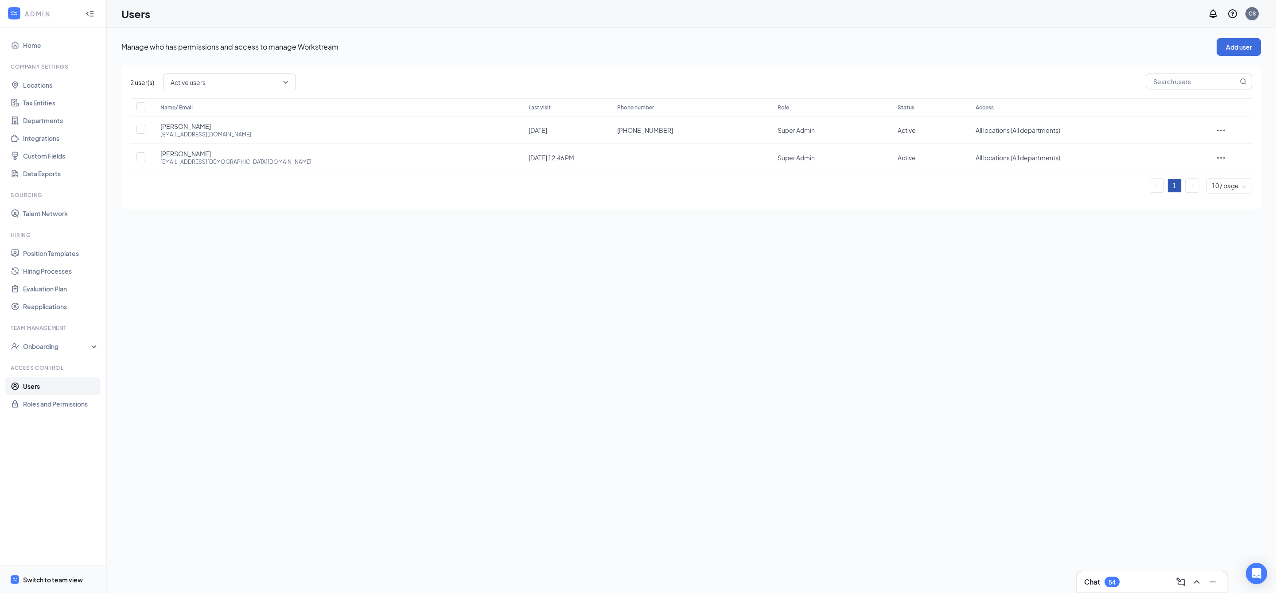
click at [80, 576] on div "Switch to team view" at bounding box center [53, 580] width 60 height 9
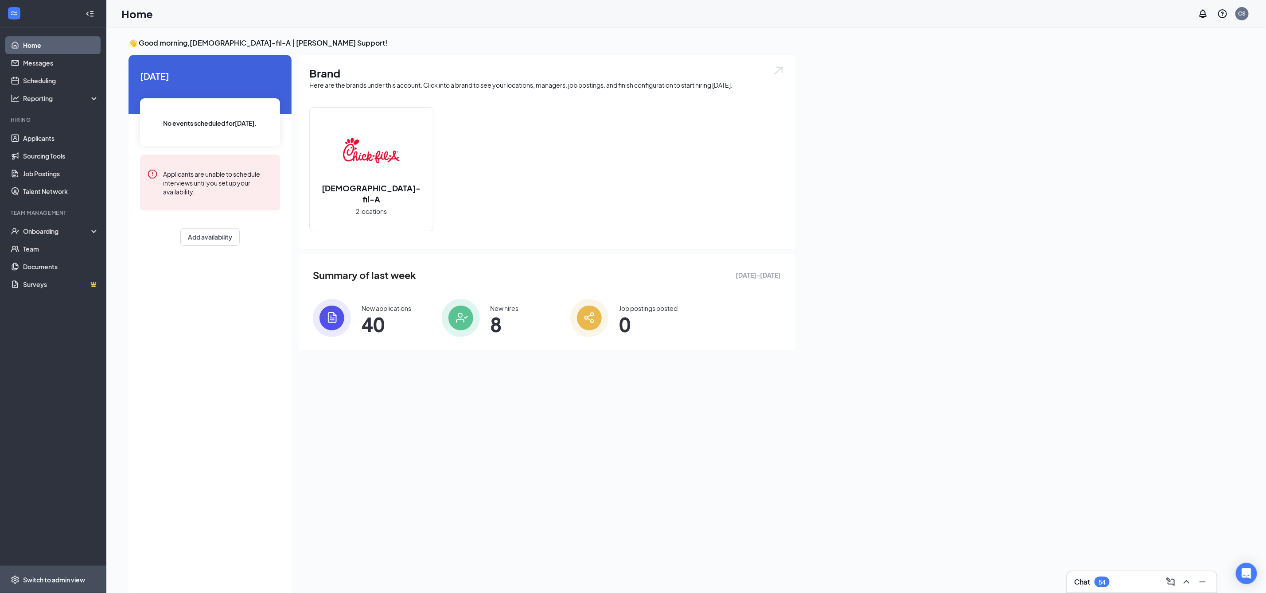
click at [53, 580] on div "Switch to admin view" at bounding box center [54, 580] width 62 height 9
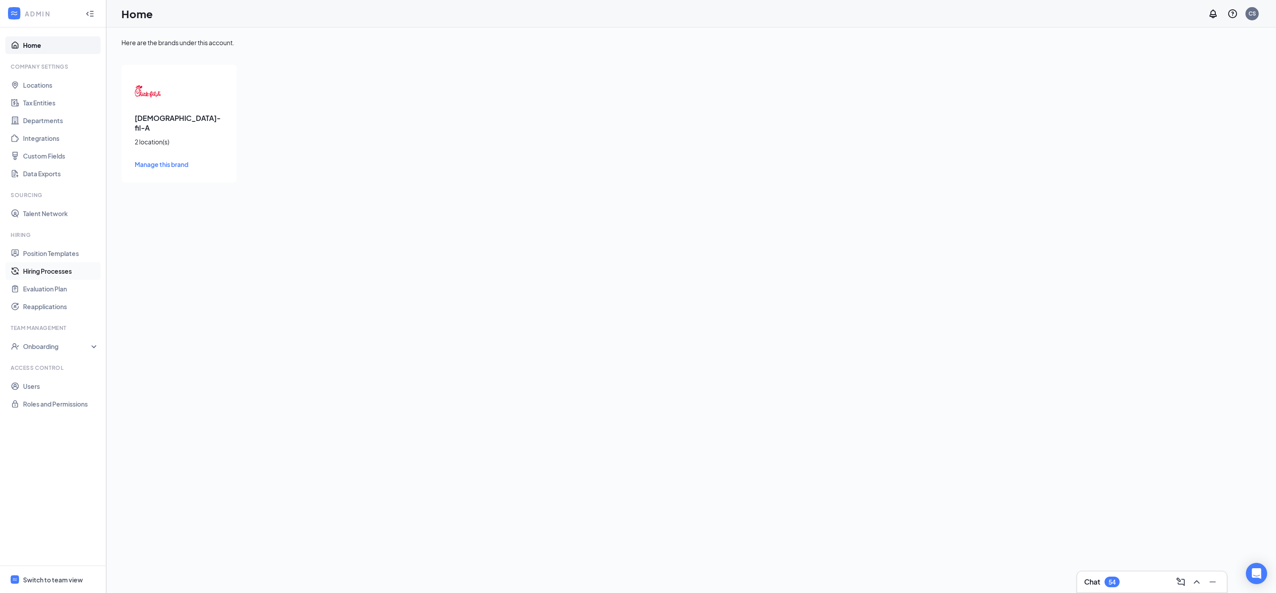
click at [64, 268] on link "Hiring Processes" at bounding box center [61, 271] width 76 height 18
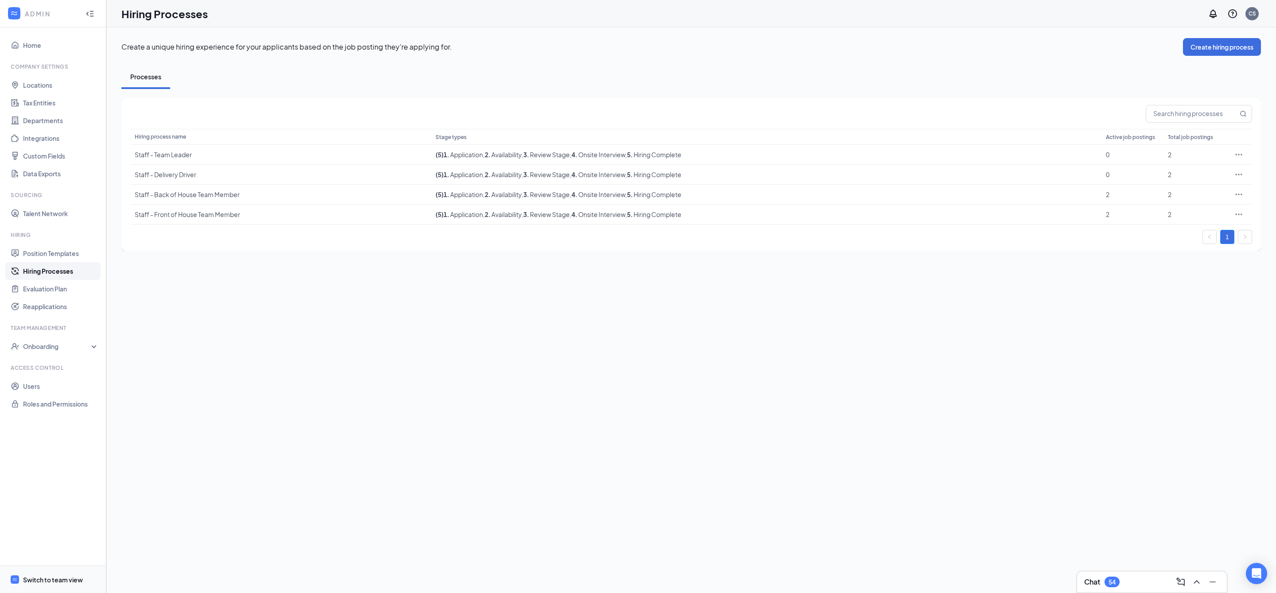
click at [64, 581] on div "Switch to team view" at bounding box center [53, 580] width 60 height 9
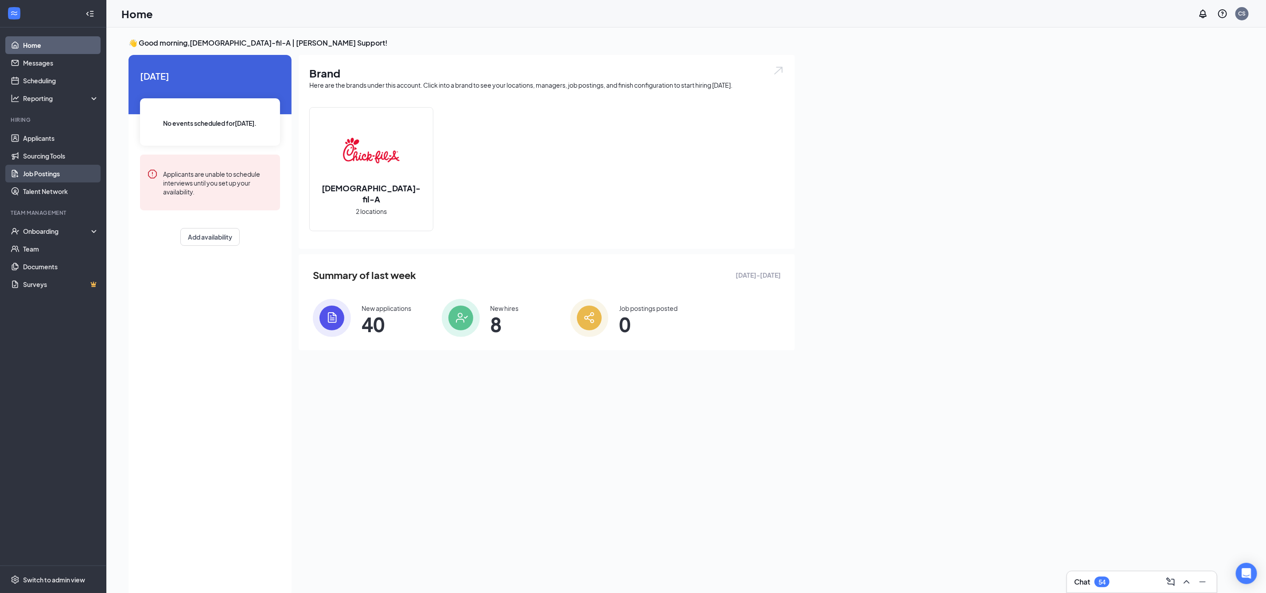
click at [61, 173] on link "Job Postings" at bounding box center [61, 174] width 76 height 18
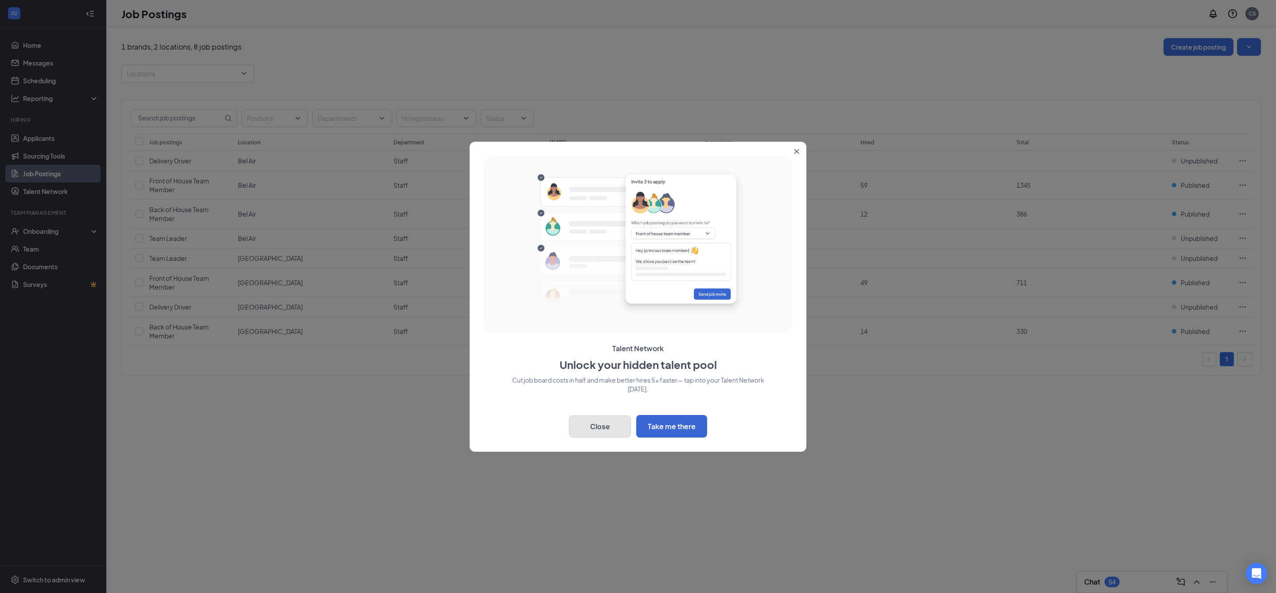
click at [605, 432] on button "Close" at bounding box center [600, 427] width 62 height 22
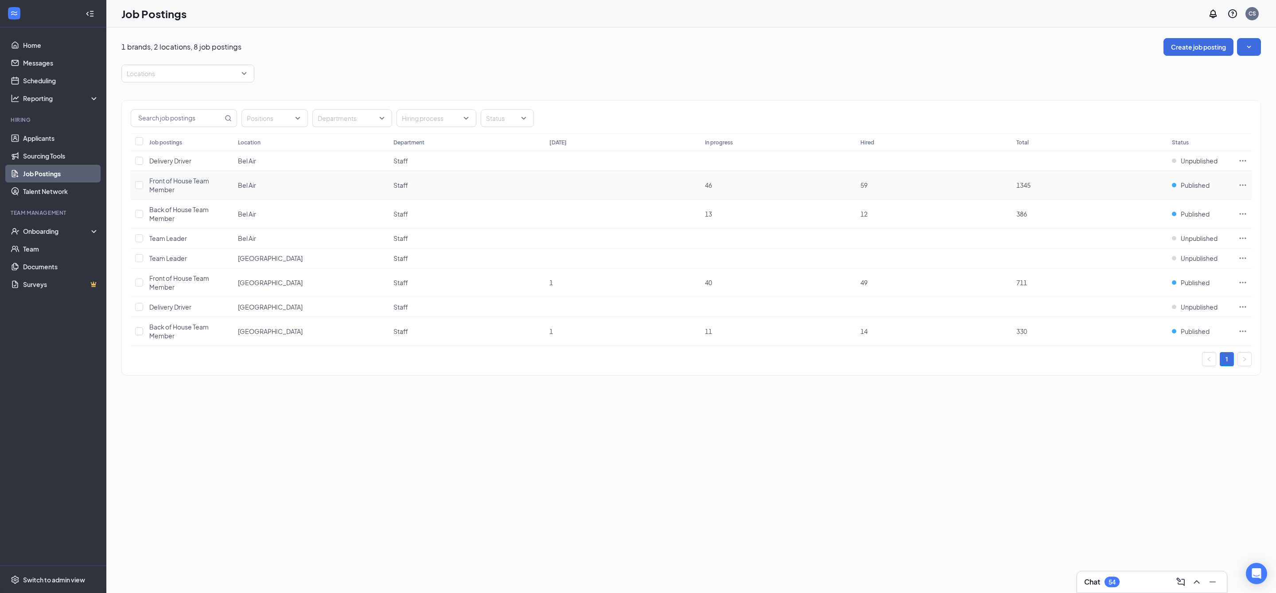
click at [1245, 189] on icon "Ellipses" at bounding box center [1242, 185] width 9 height 9
click at [1210, 207] on span "Edit job posting" at bounding box center [1180, 205] width 119 height 10
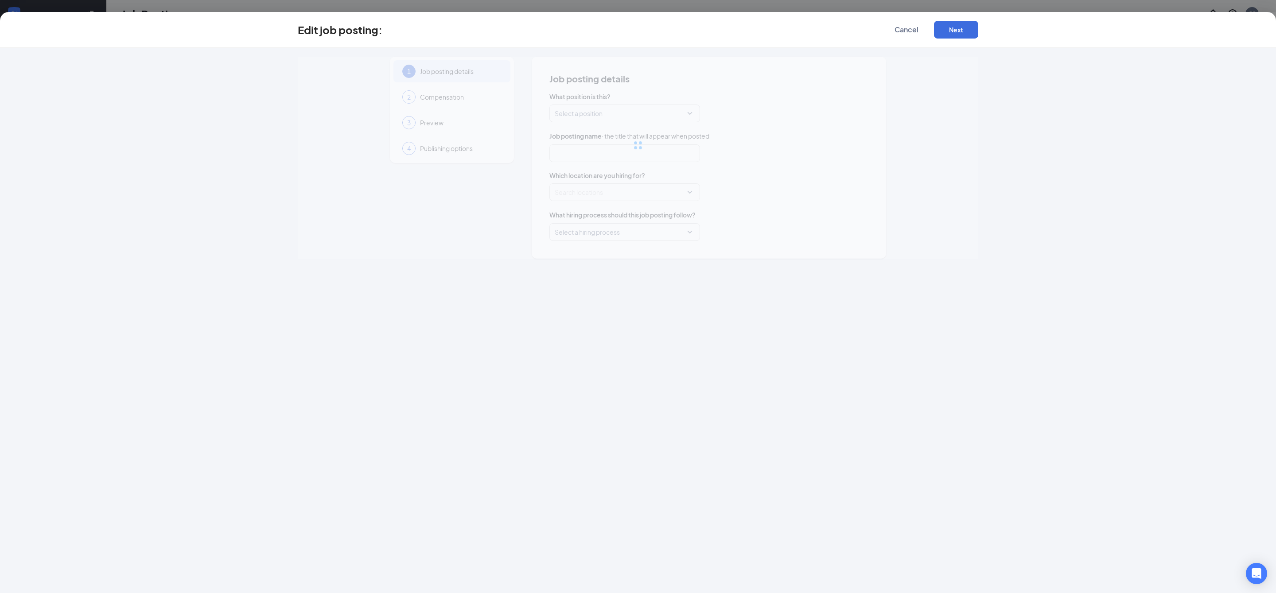
type input "Front of House Team Member"
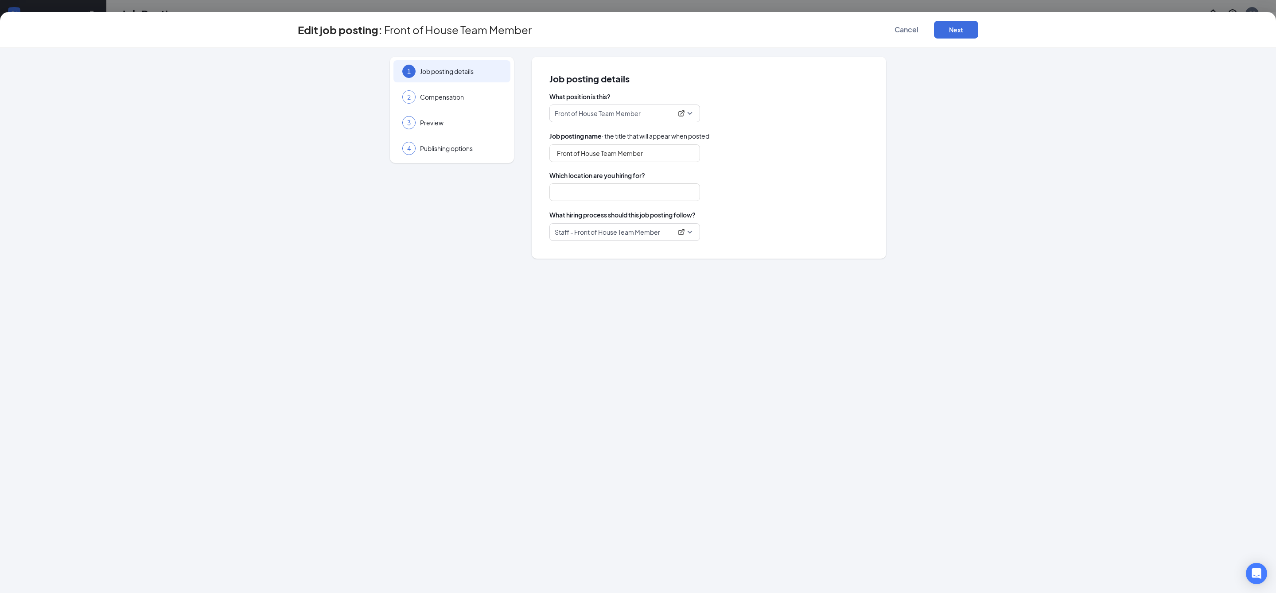
type input "Bel Air"
click at [681, 237] on span "Staff - Front of House Team Member" at bounding box center [625, 232] width 140 height 17
drag, startPoint x: 680, startPoint y: 229, endPoint x: 735, endPoint y: 234, distance: 56.1
click at [735, 234] on div "116259 Staff - Front of House Team Member 116258 116259 Staff - Team Leader Sta…" at bounding box center [708, 232] width 319 height 18
click at [679, 231] on icon "ExternalLink" at bounding box center [681, 232] width 7 height 7
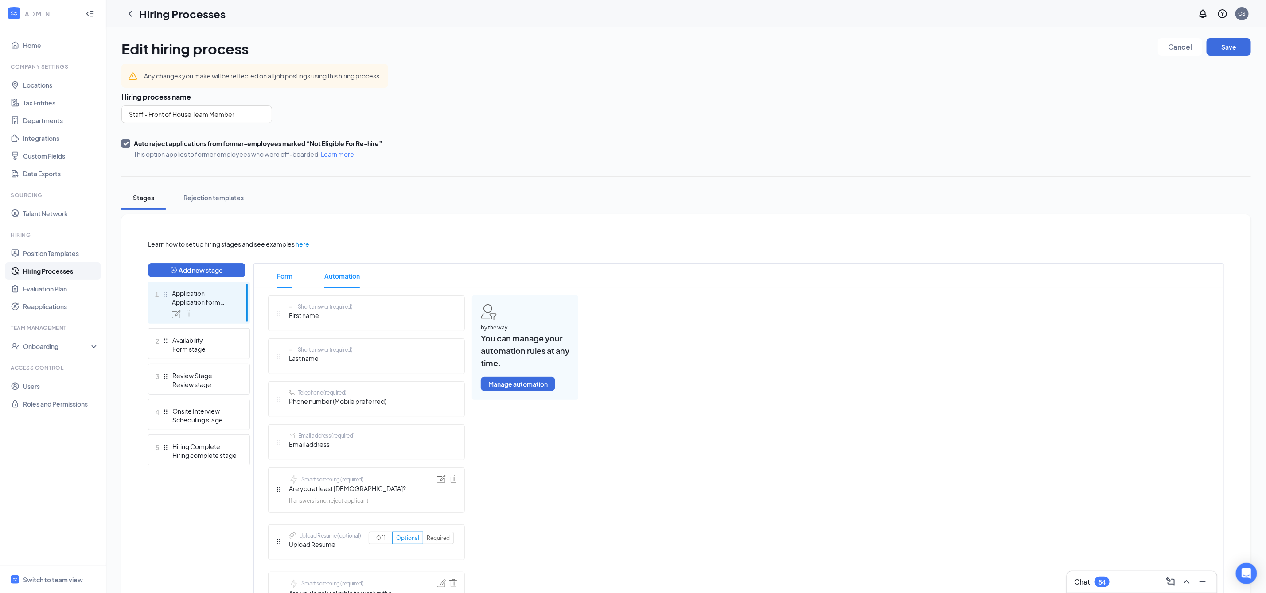
click at [344, 276] on span "Automation" at bounding box center [341, 276] width 35 height 25
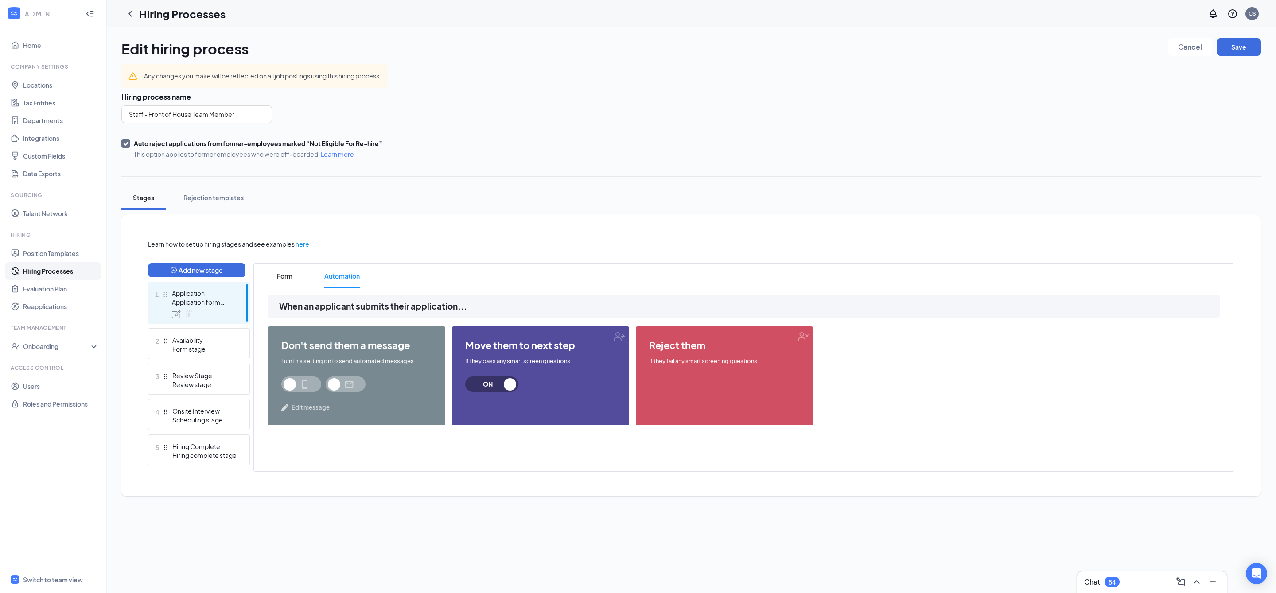
click at [300, 407] on span "Edit message" at bounding box center [311, 407] width 38 height 9
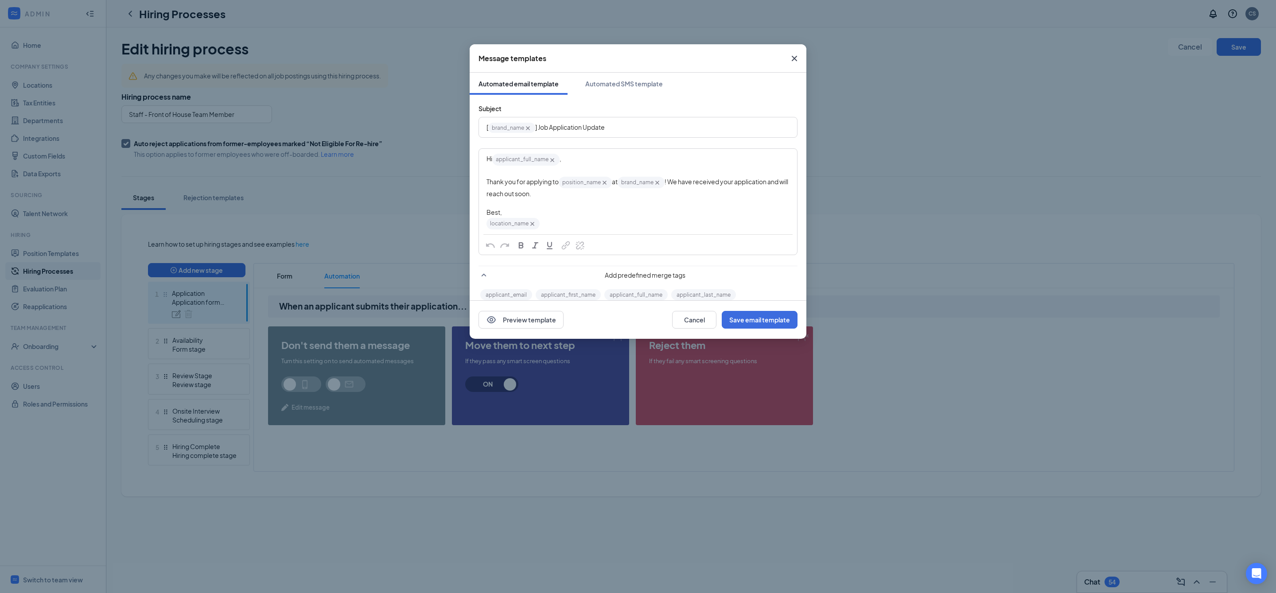
scroll to position [54, 0]
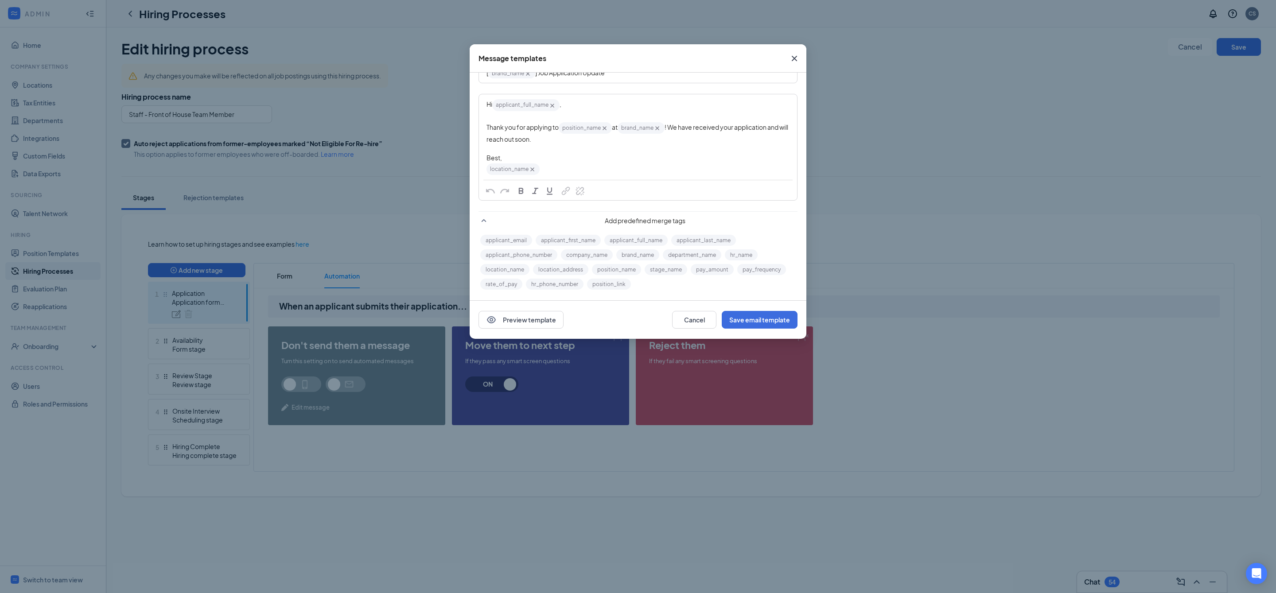
click at [582, 148] on div "Edit text" at bounding box center [637, 148] width 303 height 9
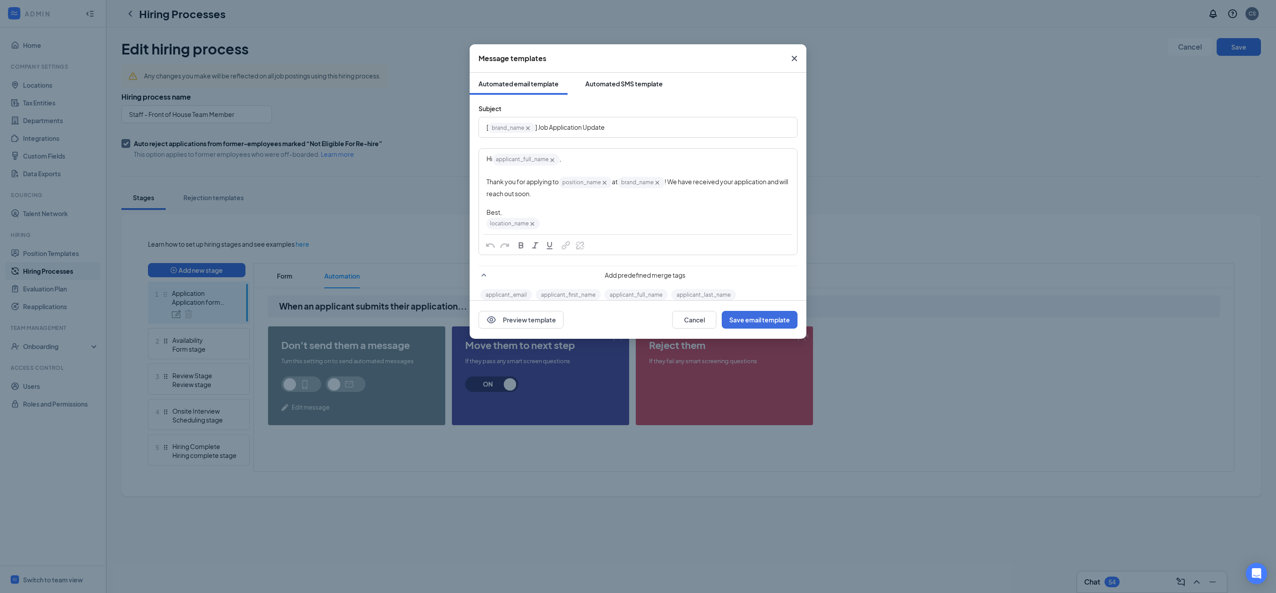
click at [658, 87] on div "Automated SMS template" at bounding box center [624, 83] width 78 height 9
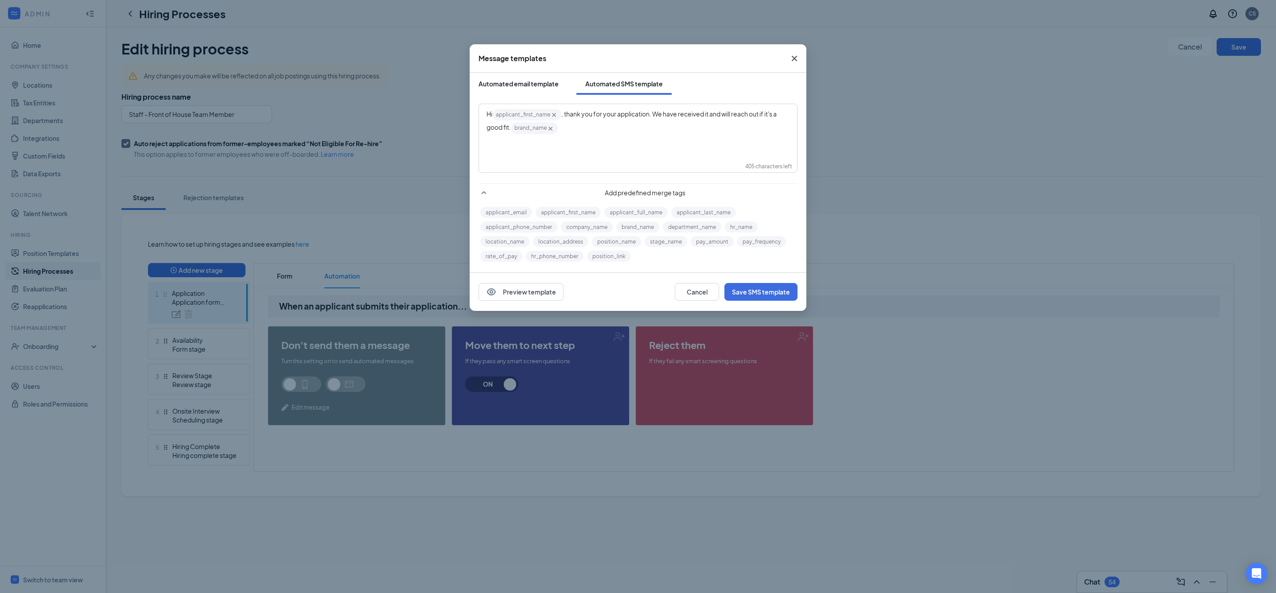
click at [522, 86] on div "Automated email template" at bounding box center [518, 83] width 80 height 9
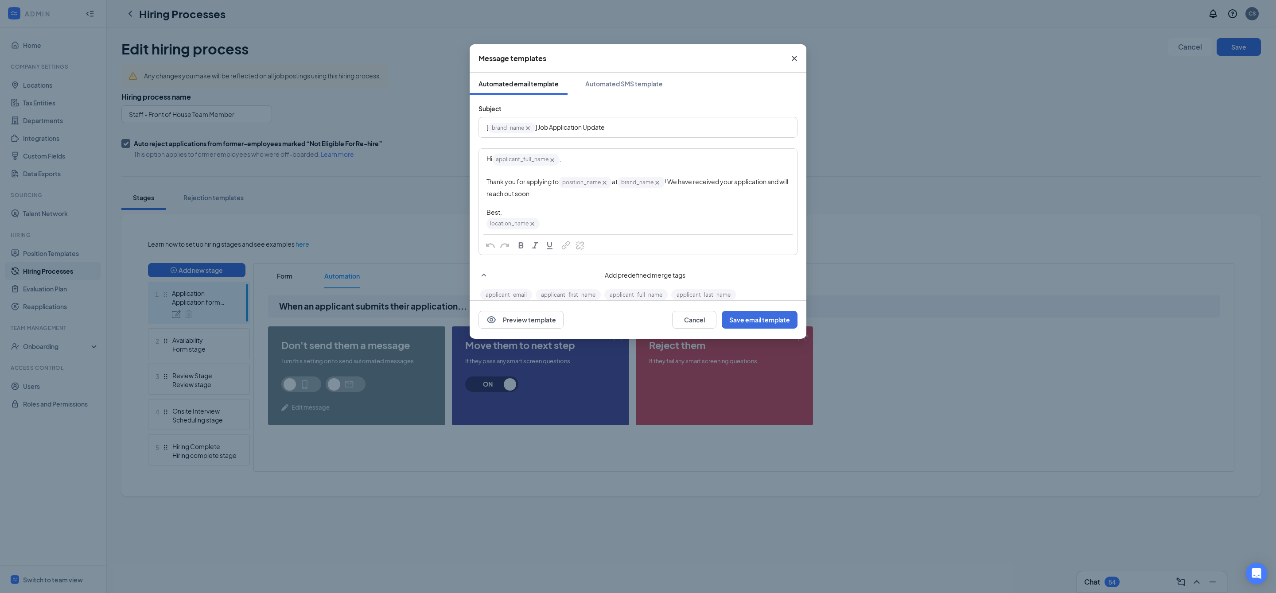
click at [556, 196] on div "Thank you for applying to position_name‌‌‌‌ {{position_name}} at brand_name‌‌‌‌…" at bounding box center [637, 187] width 303 height 23
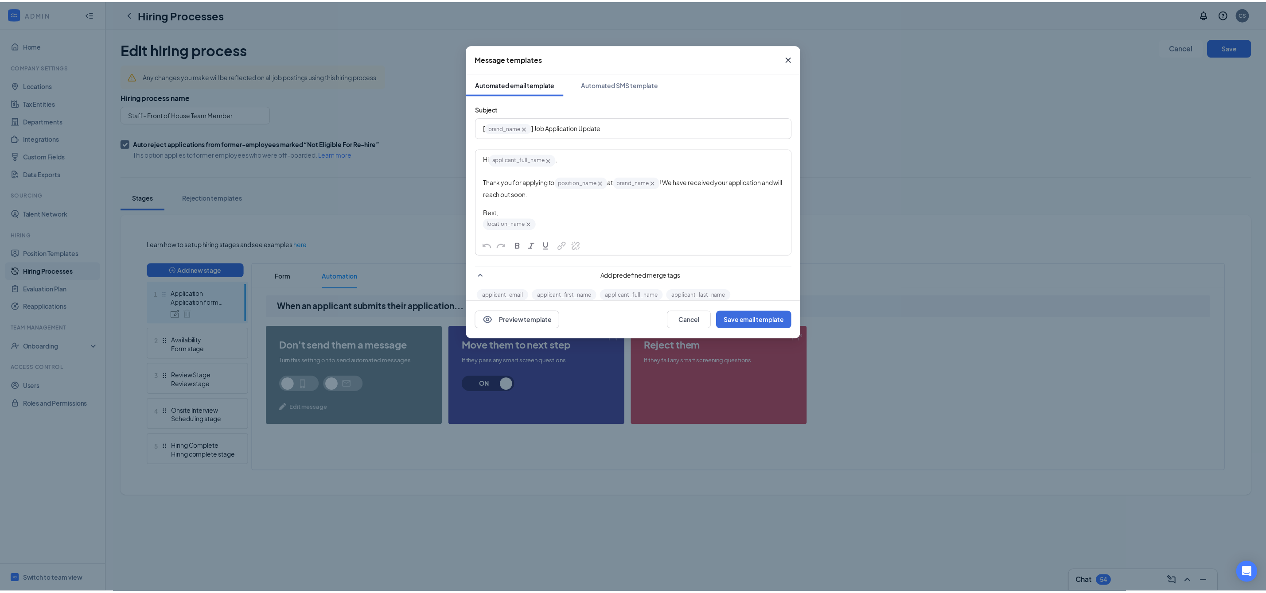
scroll to position [54, 0]
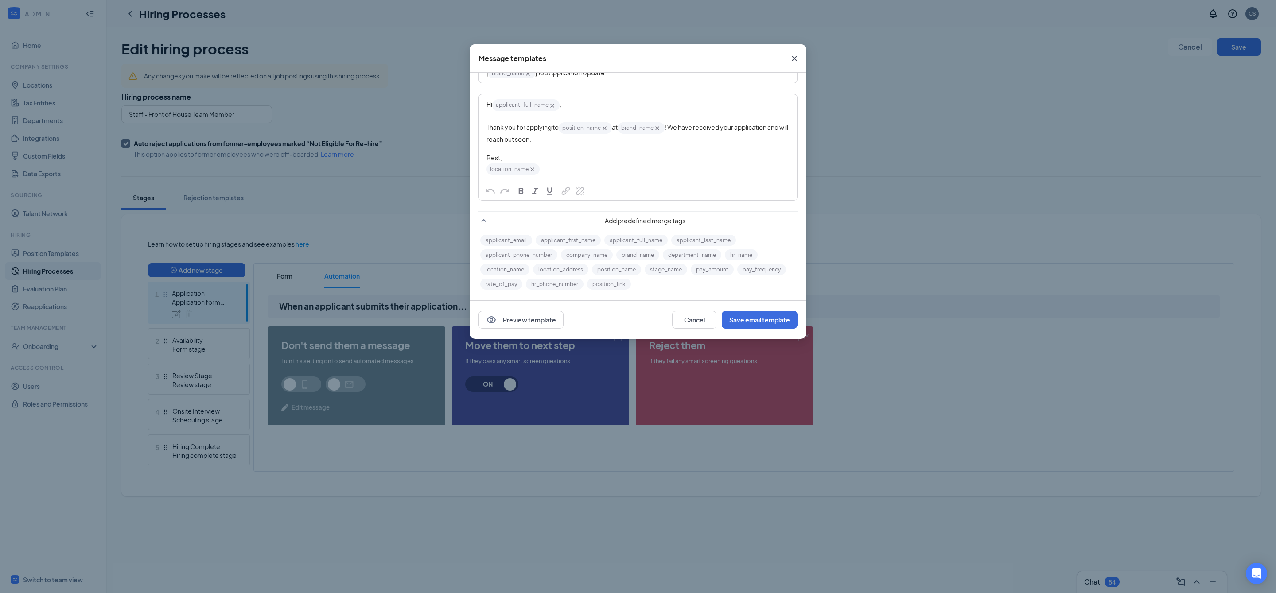
click at [797, 62] on icon "Cross" at bounding box center [794, 58] width 11 height 11
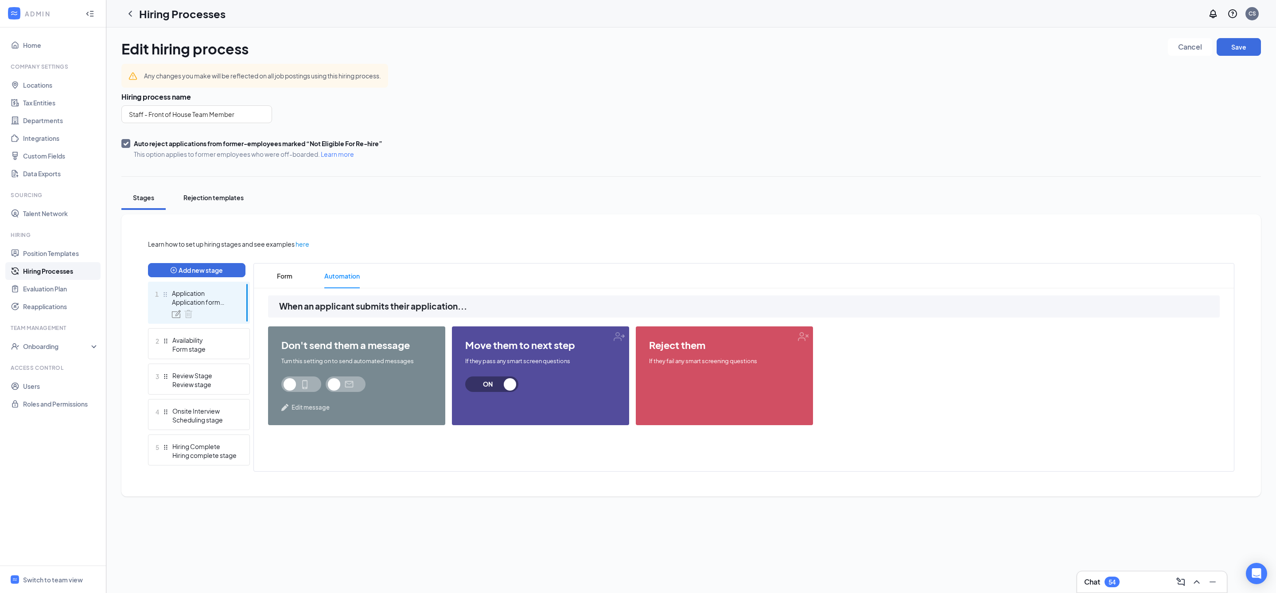
click at [194, 202] on button "Rejection templates" at bounding box center [214, 198] width 78 height 24
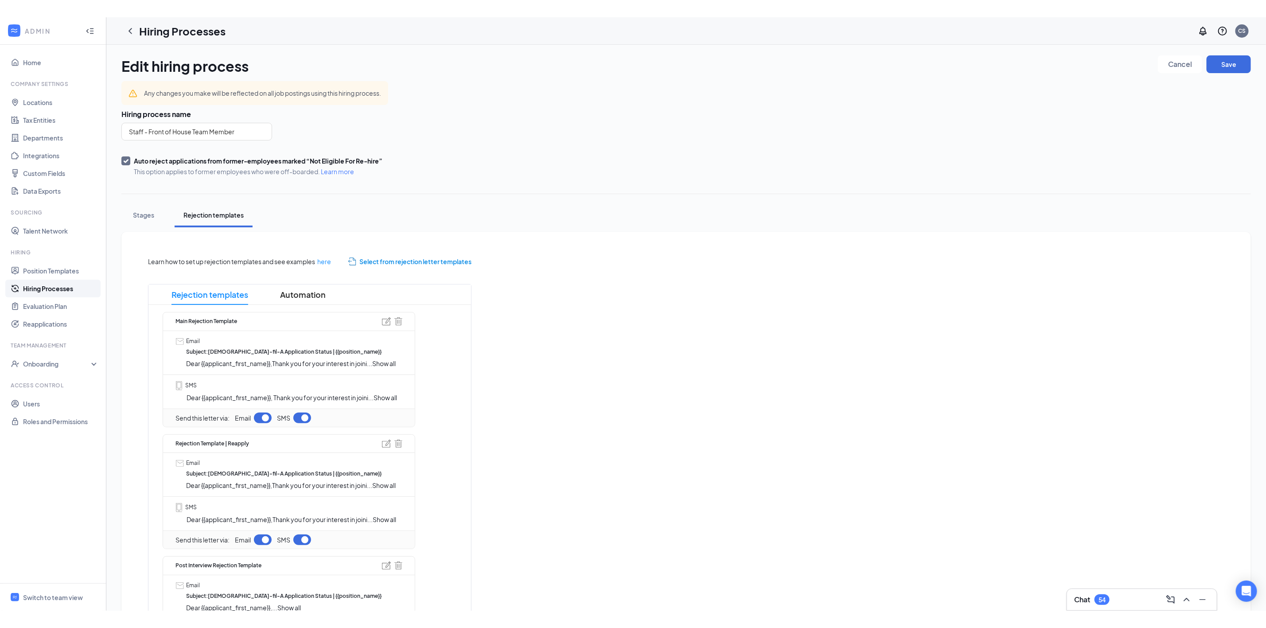
scroll to position [136, 0]
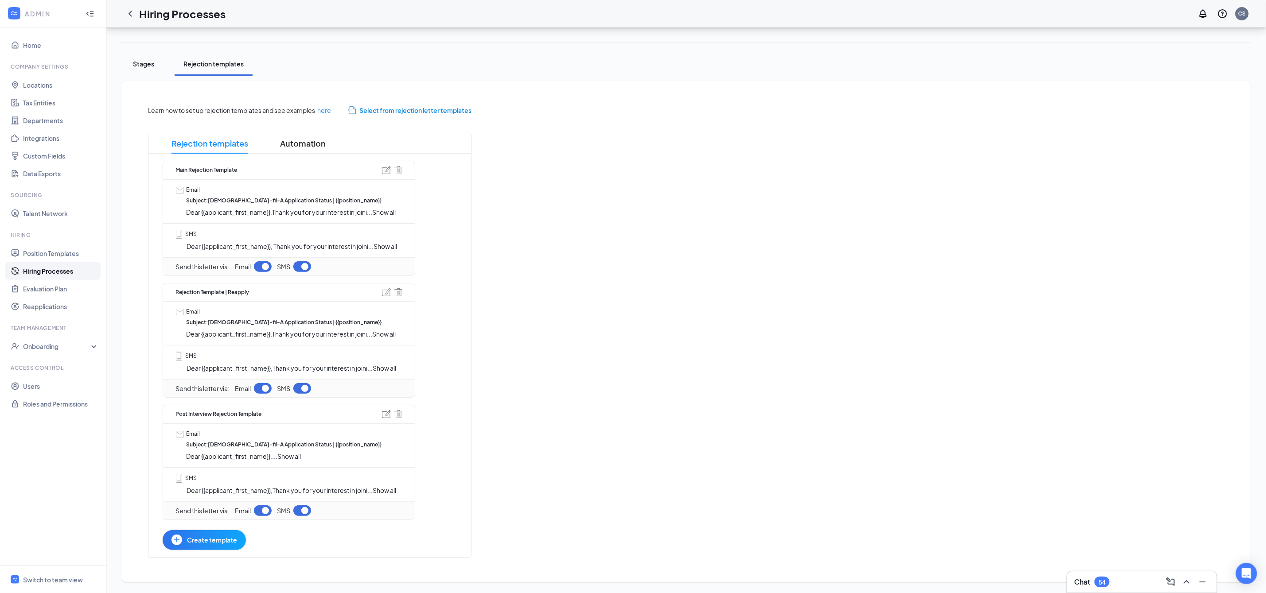
click at [149, 60] on div "Stages" at bounding box center [143, 63] width 27 height 9
